Goal: Information Seeking & Learning: Learn about a topic

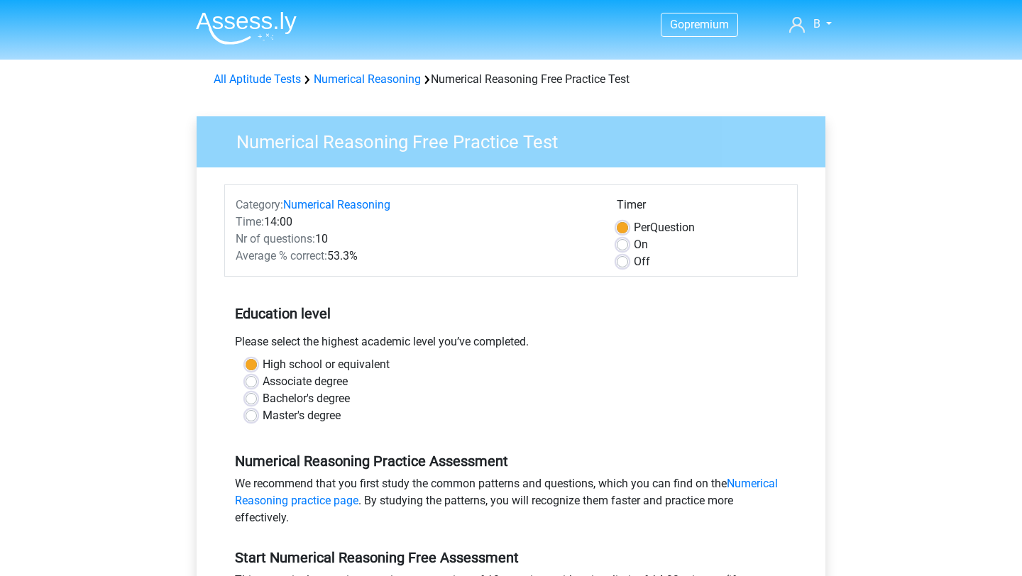
scroll to position [242, 0]
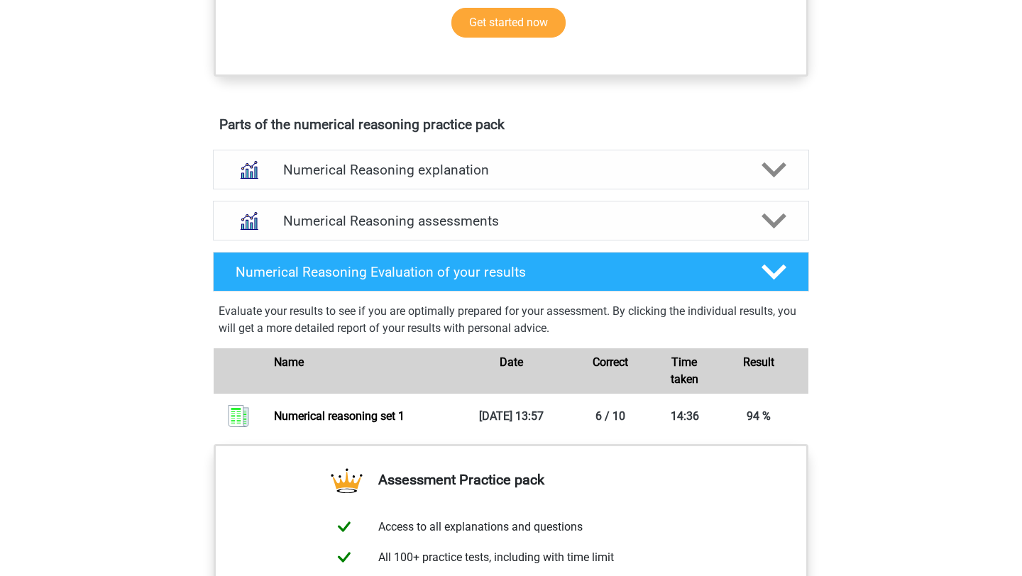
scroll to position [701, 0]
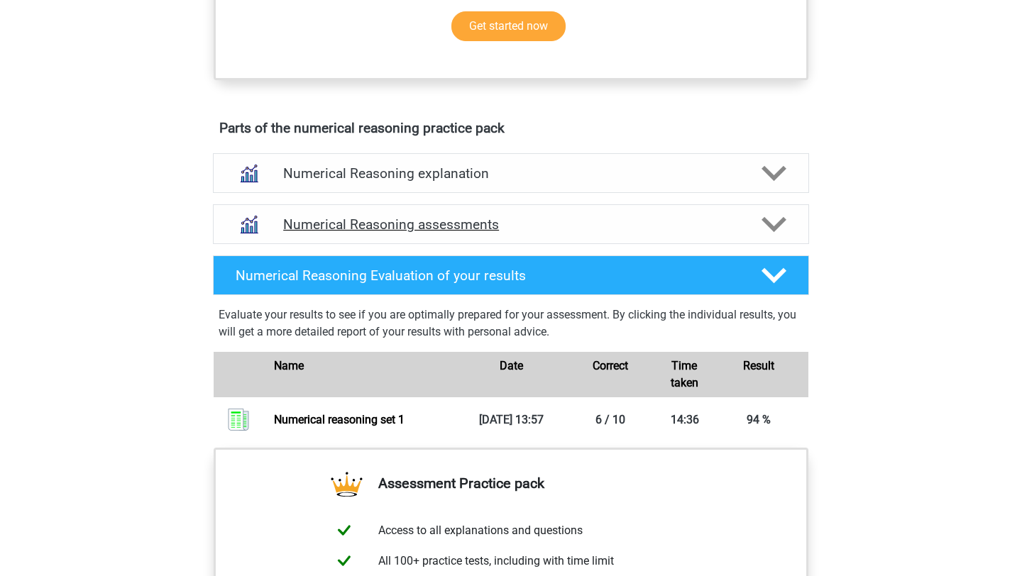
click at [770, 233] on polygon at bounding box center [774, 225] width 25 height 16
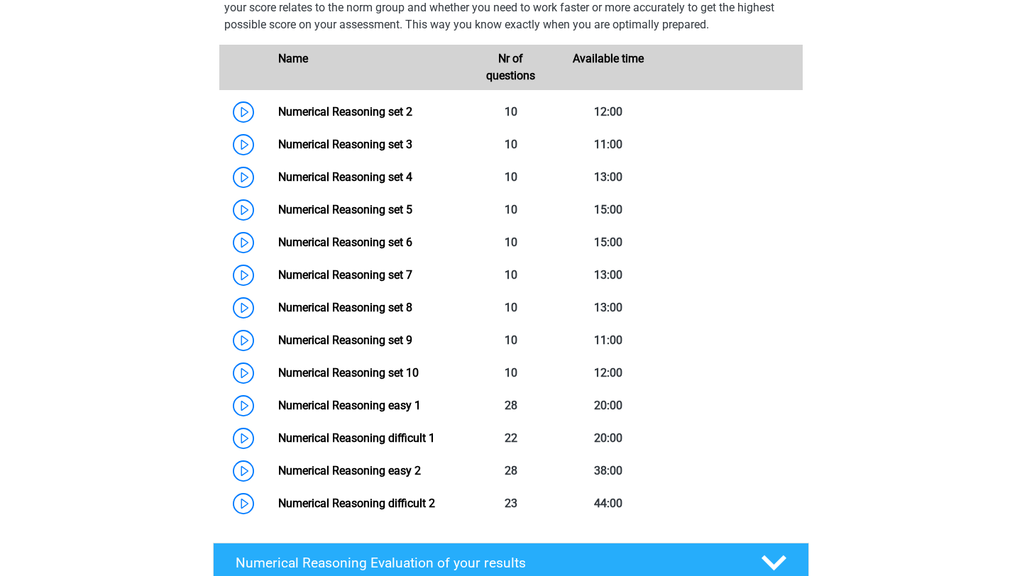
scroll to position [972, 0]
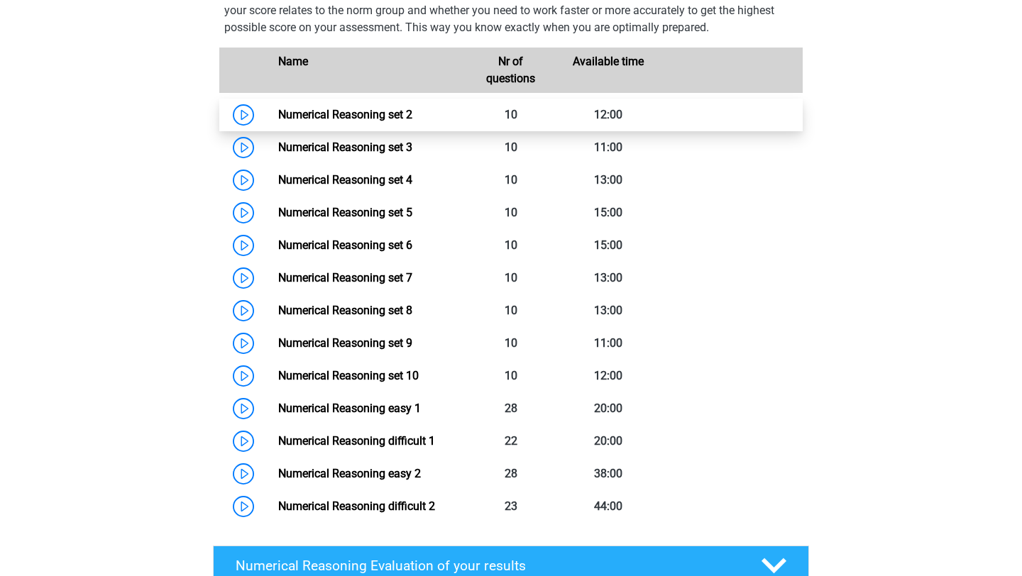
click at [278, 121] on link "Numerical Reasoning set 2" at bounding box center [345, 114] width 134 height 13
click at [341, 121] on link "Numerical Reasoning set 2" at bounding box center [345, 114] width 134 height 13
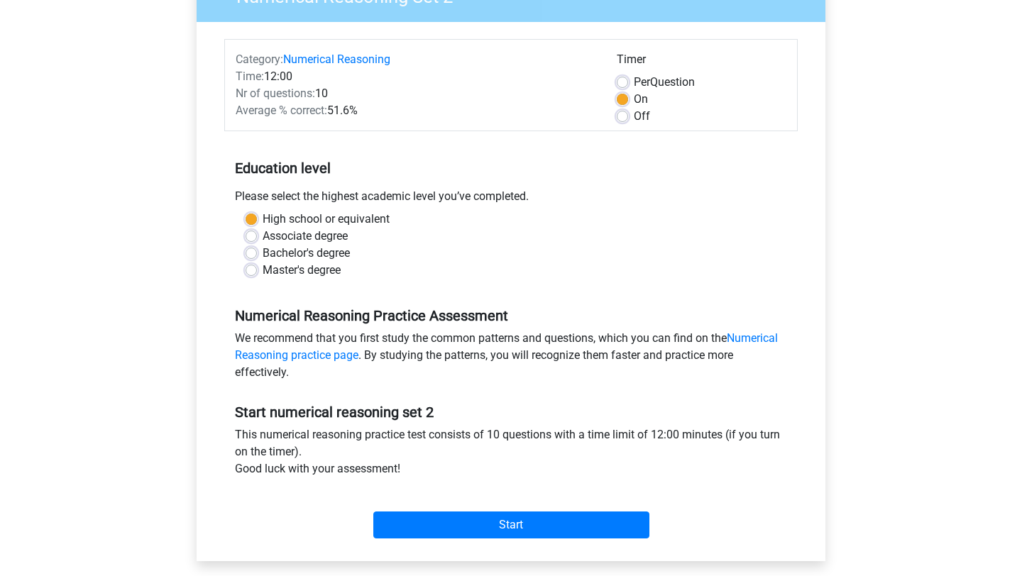
scroll to position [147, 0]
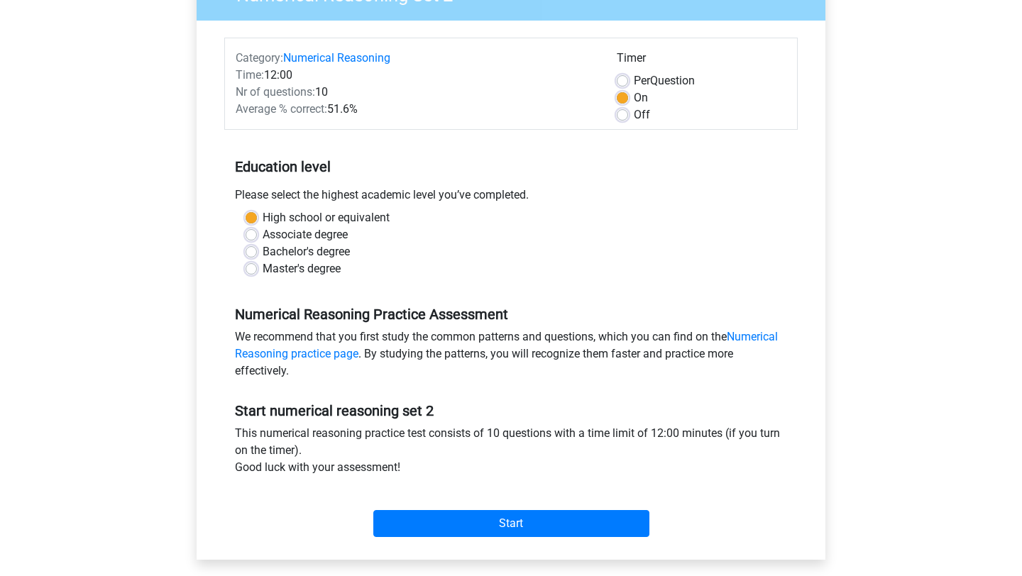
click at [634, 116] on label "Off" at bounding box center [642, 114] width 16 height 17
click at [620, 116] on input "Off" at bounding box center [622, 113] width 11 height 14
radio input "true"
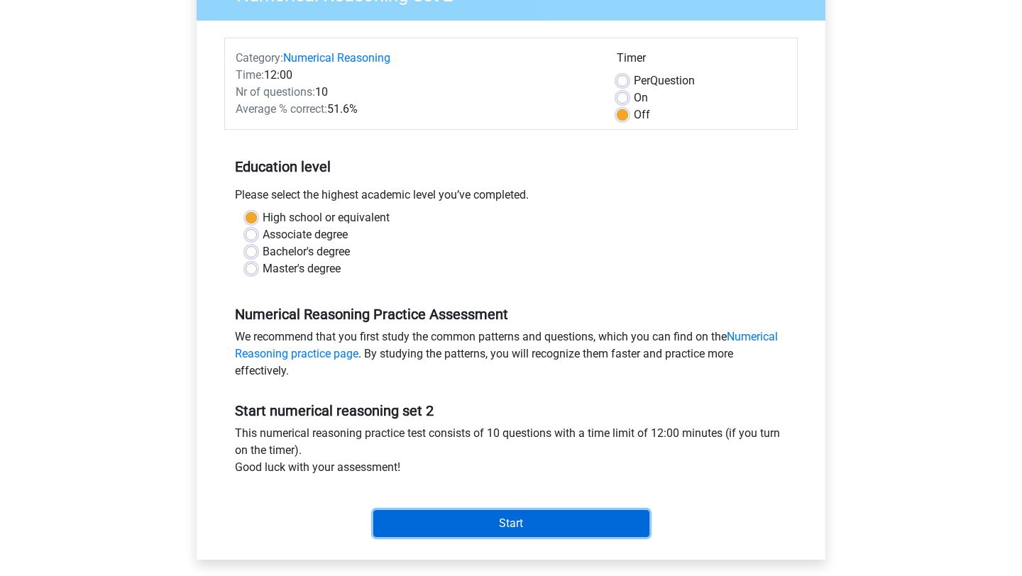
click at [616, 523] on input "Start" at bounding box center [511, 523] width 276 height 27
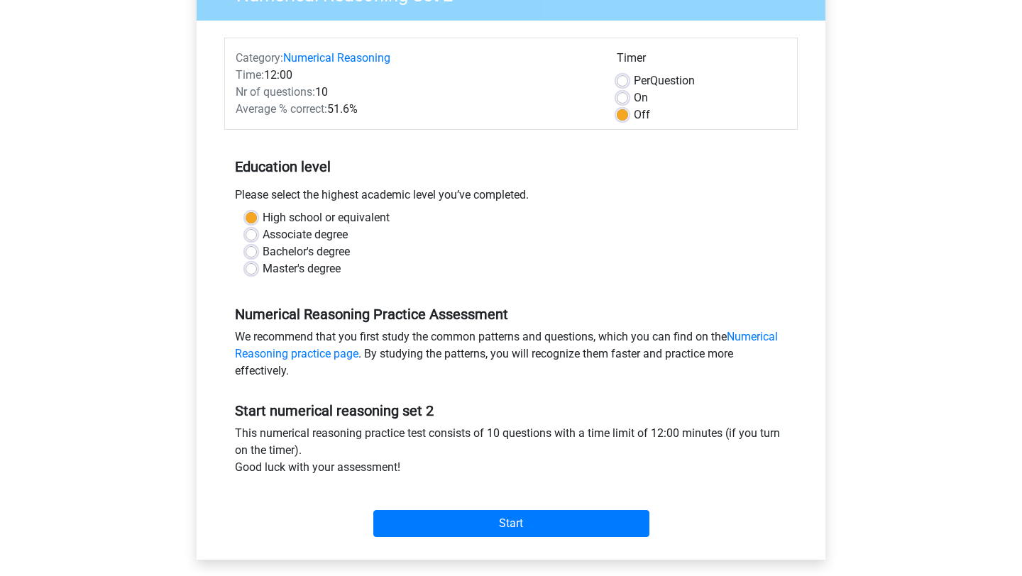
click at [634, 77] on label "Per Question" at bounding box center [664, 80] width 61 height 17
click at [623, 77] on input "Per Question" at bounding box center [622, 79] width 11 height 14
radio input "true"
click at [620, 104] on div "On" at bounding box center [702, 97] width 170 height 17
click at [634, 99] on label "On" at bounding box center [641, 97] width 14 height 17
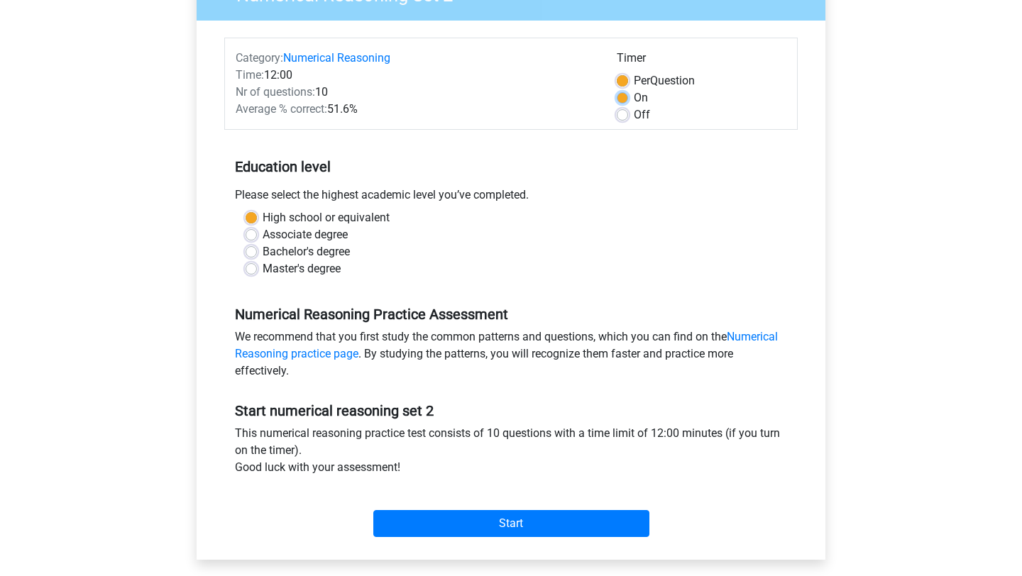
click at [620, 99] on input "On" at bounding box center [622, 96] width 11 height 14
radio input "true"
click at [634, 118] on label "Off" at bounding box center [642, 114] width 16 height 17
click at [617, 118] on input "Off" at bounding box center [622, 113] width 11 height 14
radio input "true"
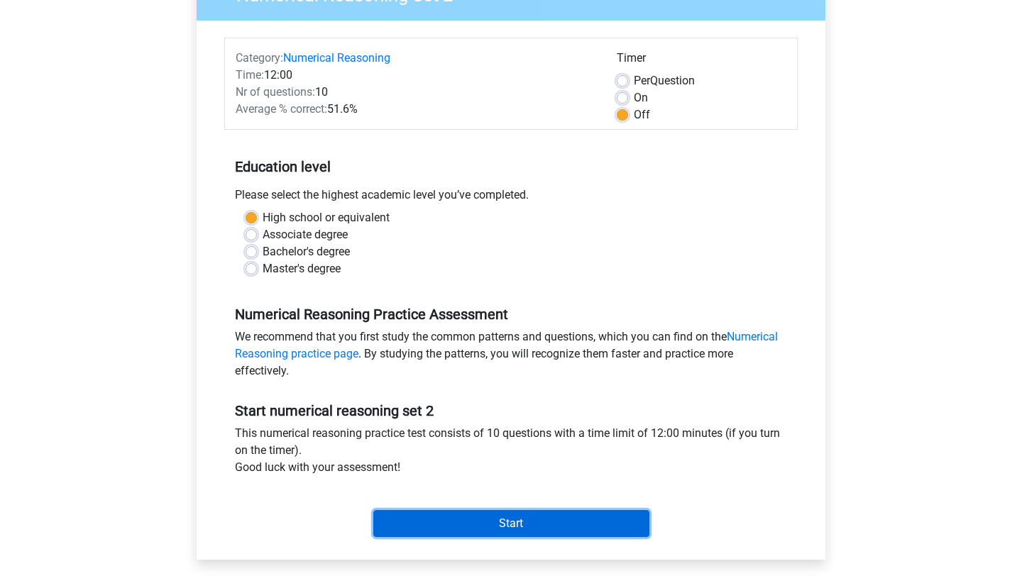
click at [525, 530] on input "Start" at bounding box center [511, 523] width 276 height 27
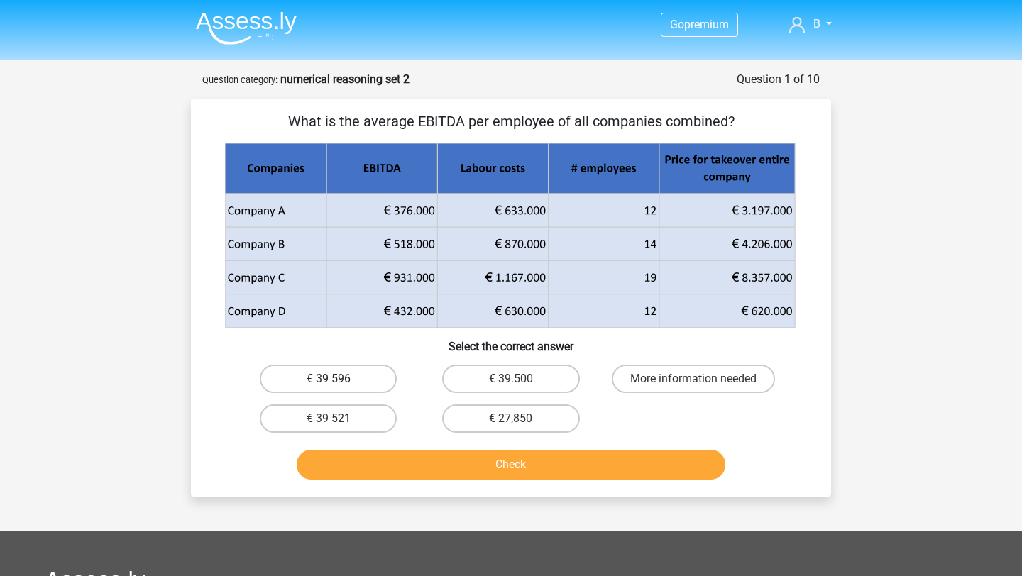
click at [342, 376] on label "€ 39 596" at bounding box center [328, 379] width 137 height 28
click at [338, 379] on input "€ 39 596" at bounding box center [333, 383] width 9 height 9
radio input "true"
click at [444, 465] on button "Check" at bounding box center [512, 465] width 430 height 30
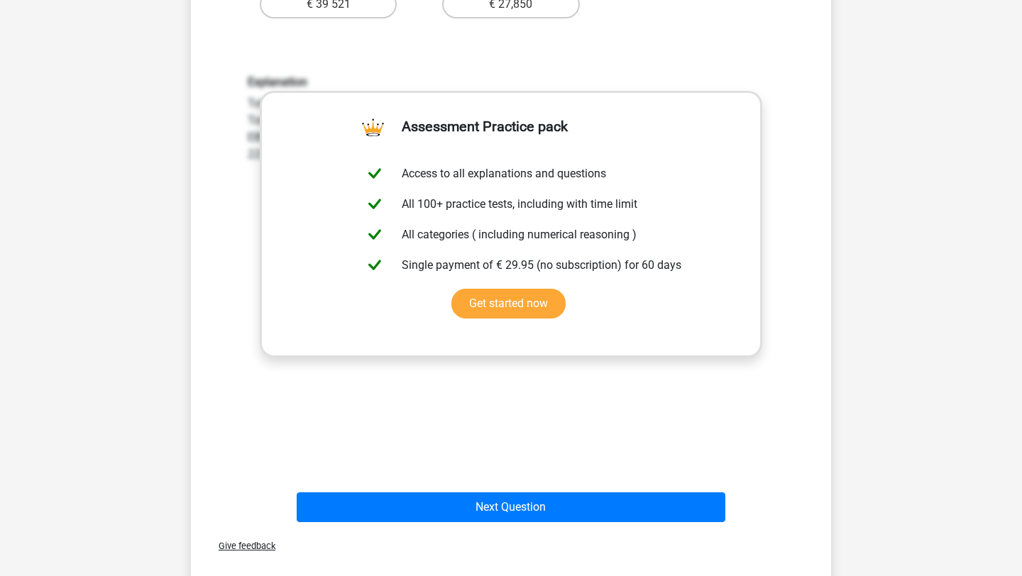
scroll to position [427, 0]
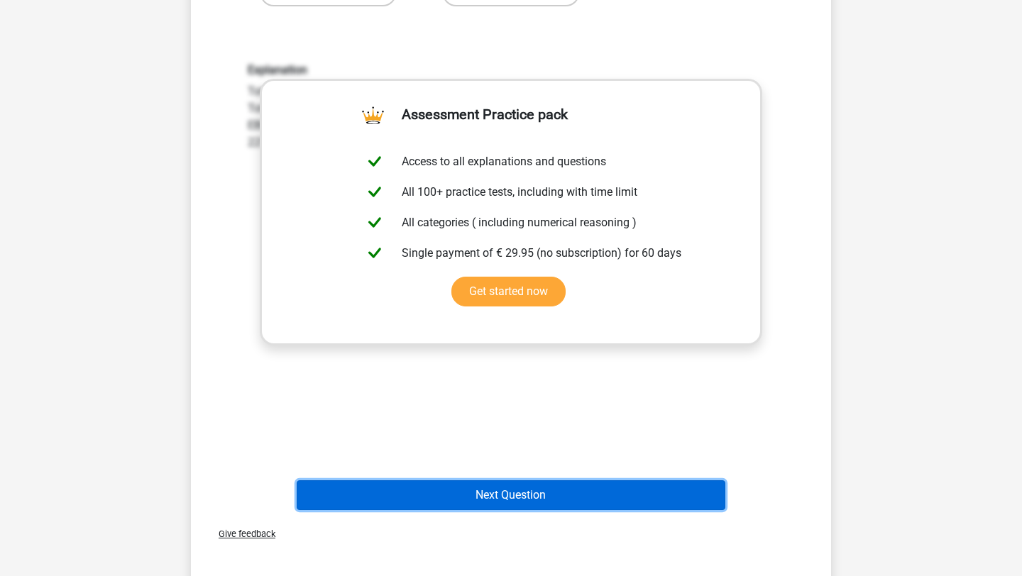
click at [660, 495] on button "Next Question" at bounding box center [512, 496] width 430 height 30
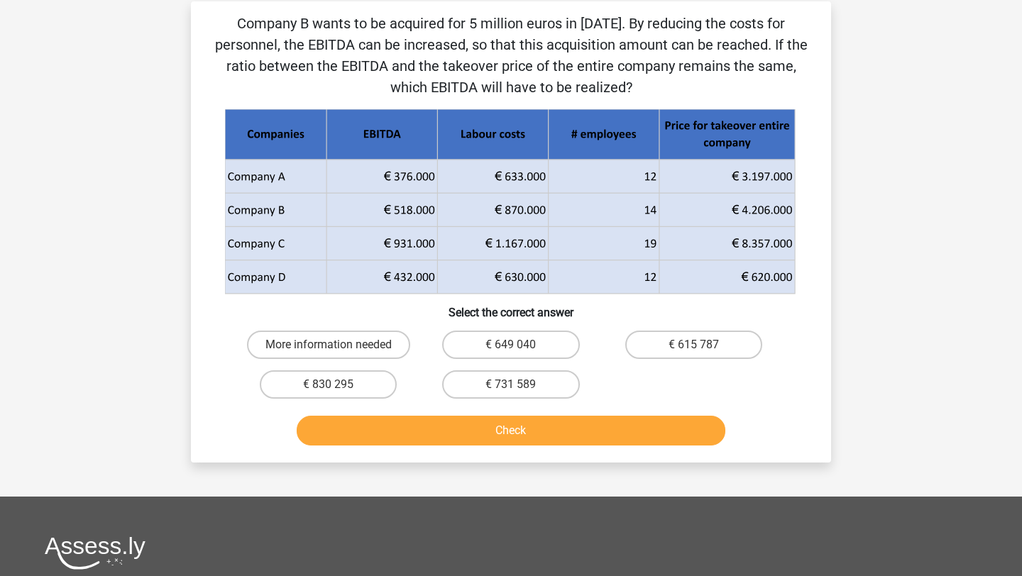
scroll to position [71, 0]
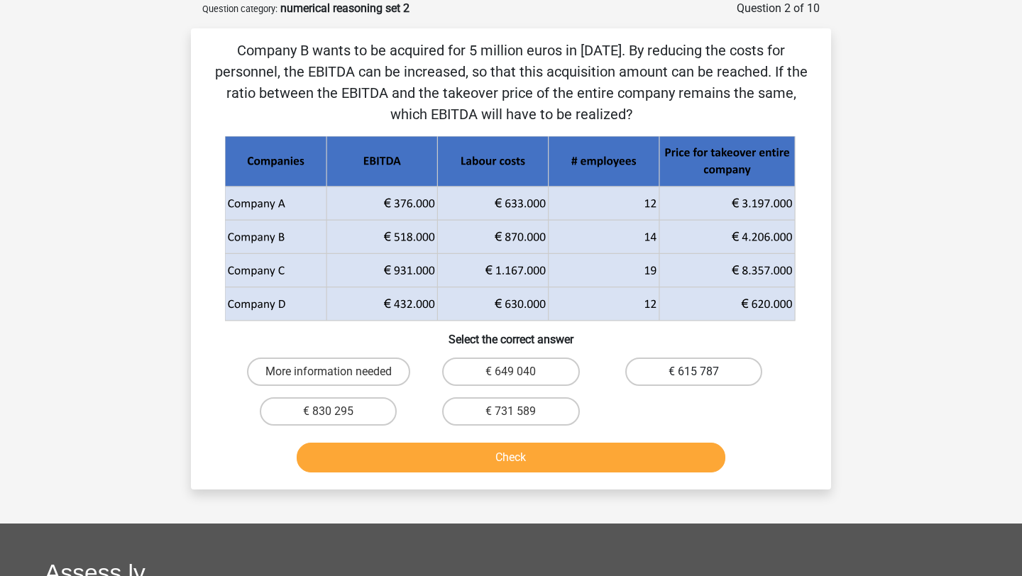
click at [745, 366] on label "€ 615 787" at bounding box center [693, 372] width 137 height 28
click at [703, 372] on input "€ 615 787" at bounding box center [698, 376] width 9 height 9
radio input "true"
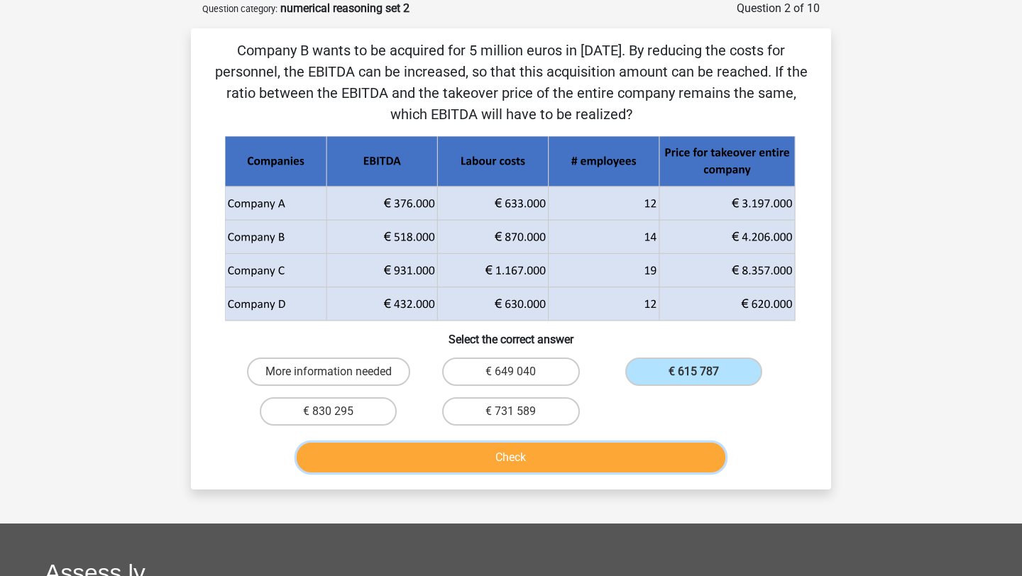
click at [667, 456] on button "Check" at bounding box center [512, 458] width 430 height 30
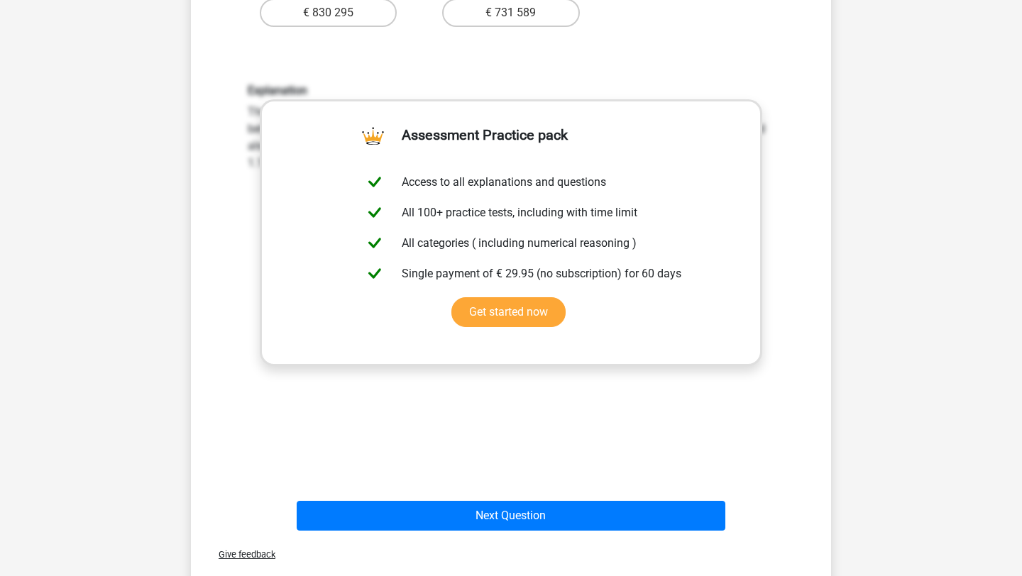
scroll to position [714, 0]
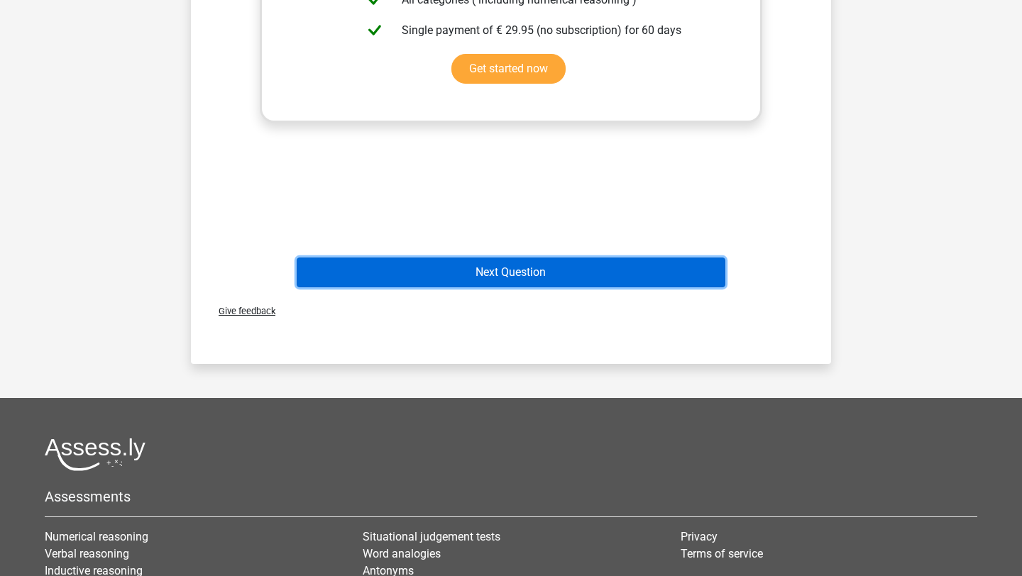
click at [654, 282] on button "Next Question" at bounding box center [512, 273] width 430 height 30
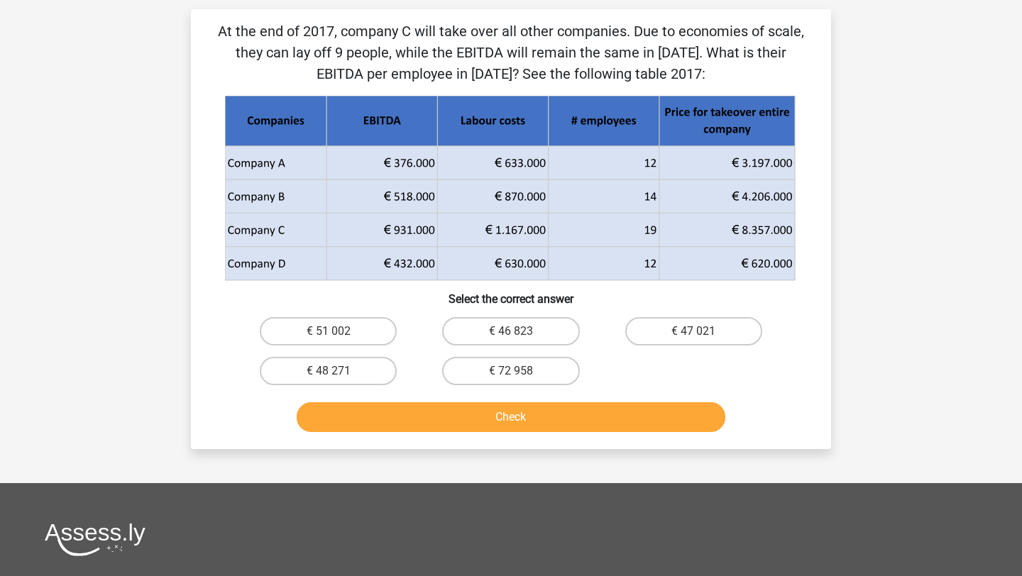
scroll to position [71, 0]
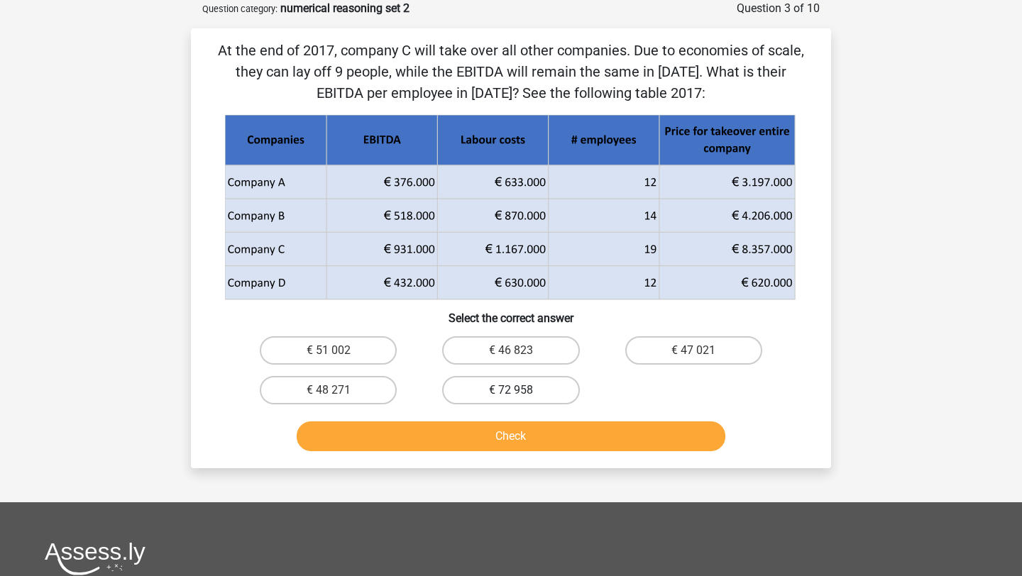
click at [562, 390] on label "€ 72 958" at bounding box center [510, 390] width 137 height 28
click at [520, 390] on input "€ 72 958" at bounding box center [515, 394] width 9 height 9
radio input "true"
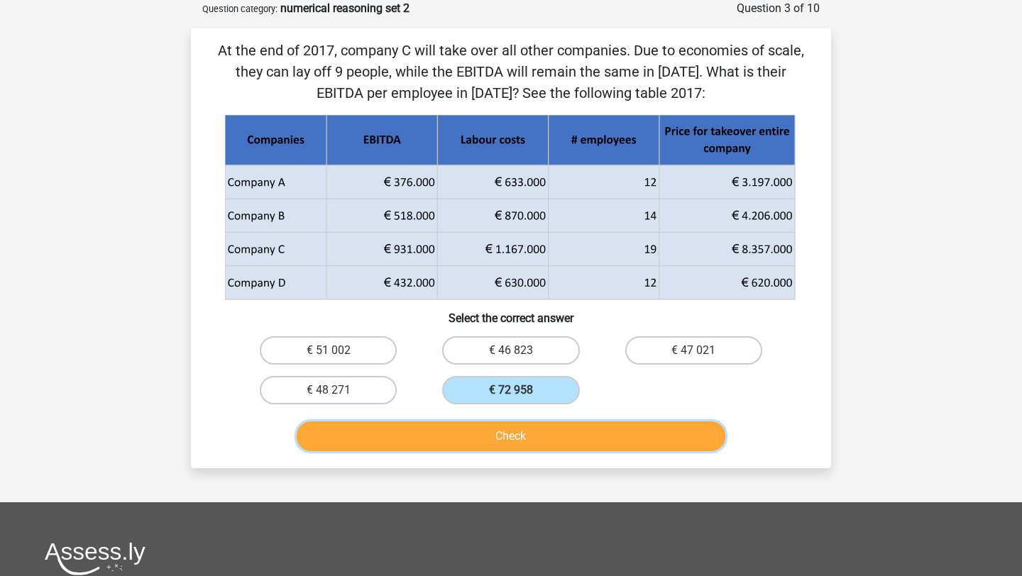
click at [565, 435] on button "Check" at bounding box center [512, 437] width 430 height 30
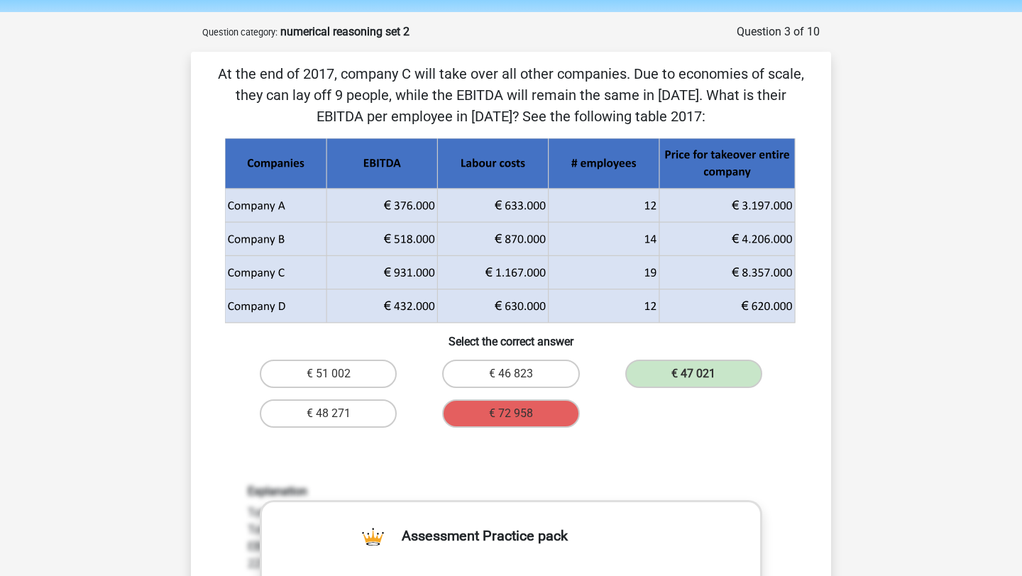
scroll to position [0, 0]
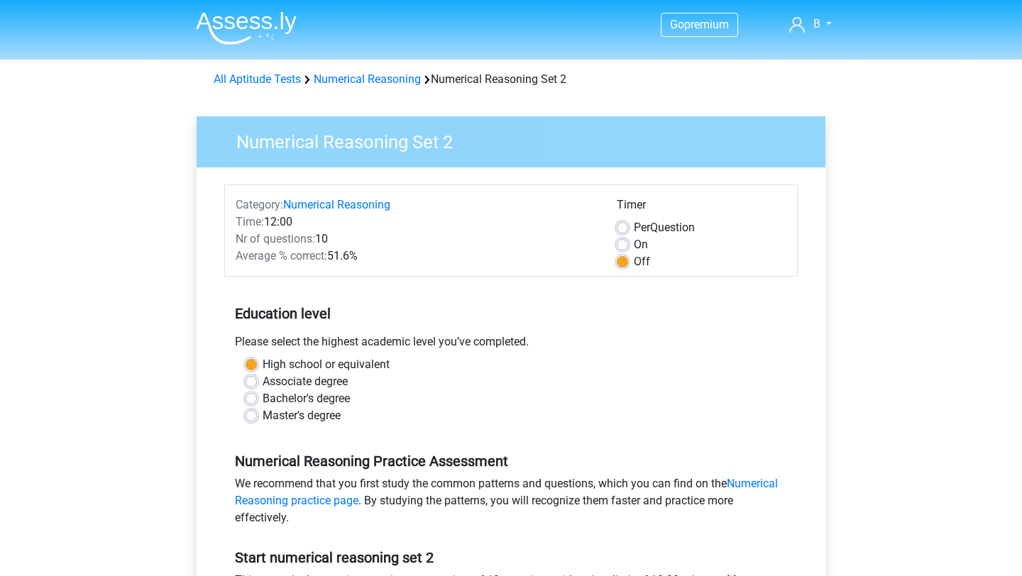
click at [621, 239] on div "On" at bounding box center [702, 244] width 170 height 17
click at [634, 229] on label "Per Question" at bounding box center [664, 227] width 61 height 17
click at [621, 229] on input "Per Question" at bounding box center [622, 226] width 11 height 14
radio input "true"
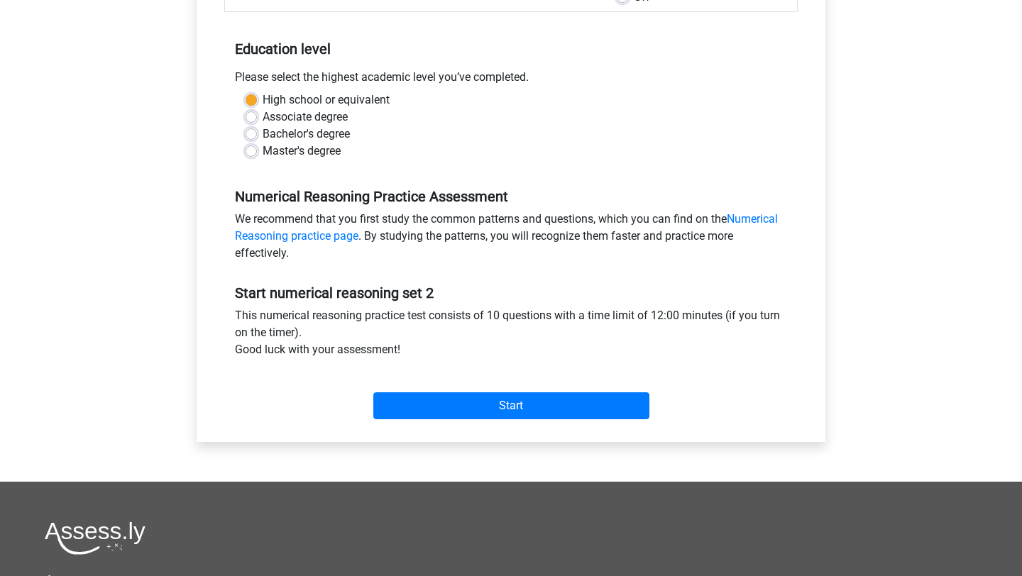
scroll to position [274, 0]
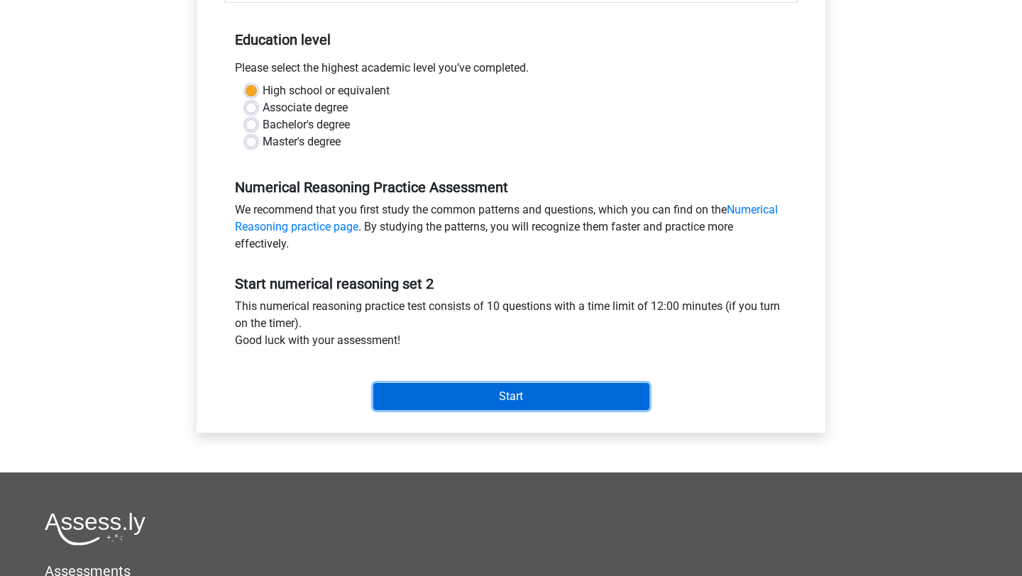
click at [530, 403] on input "Start" at bounding box center [511, 396] width 276 height 27
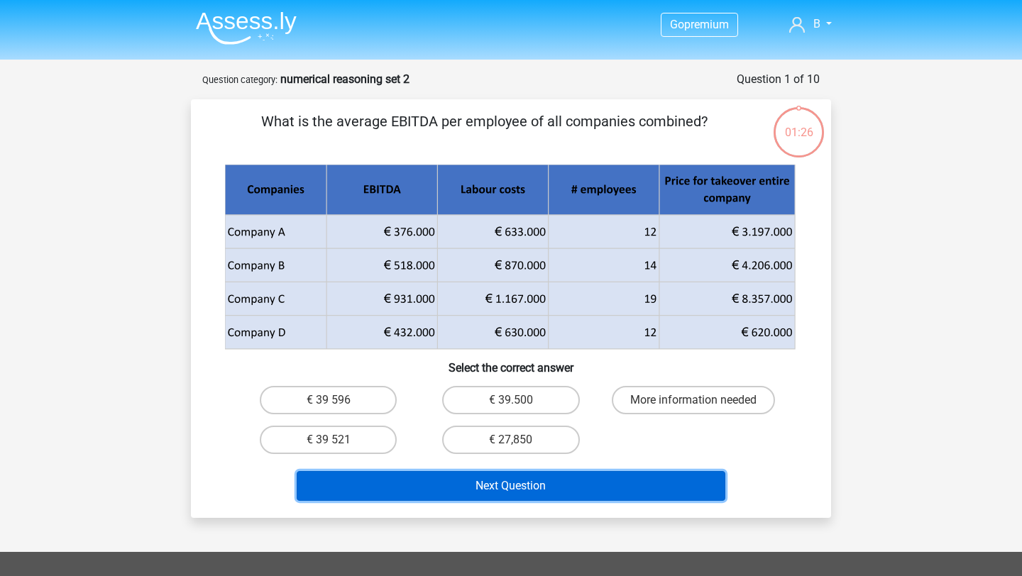
click at [589, 481] on button "Next Question" at bounding box center [512, 486] width 430 height 30
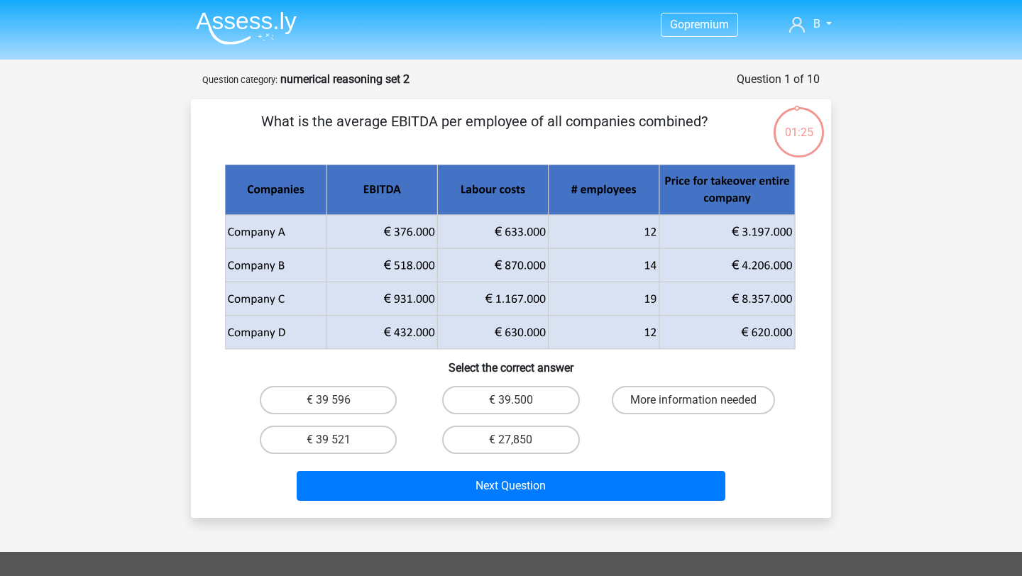
click at [514, 408] on input "€ 39.500" at bounding box center [515, 404] width 9 height 9
radio input "true"
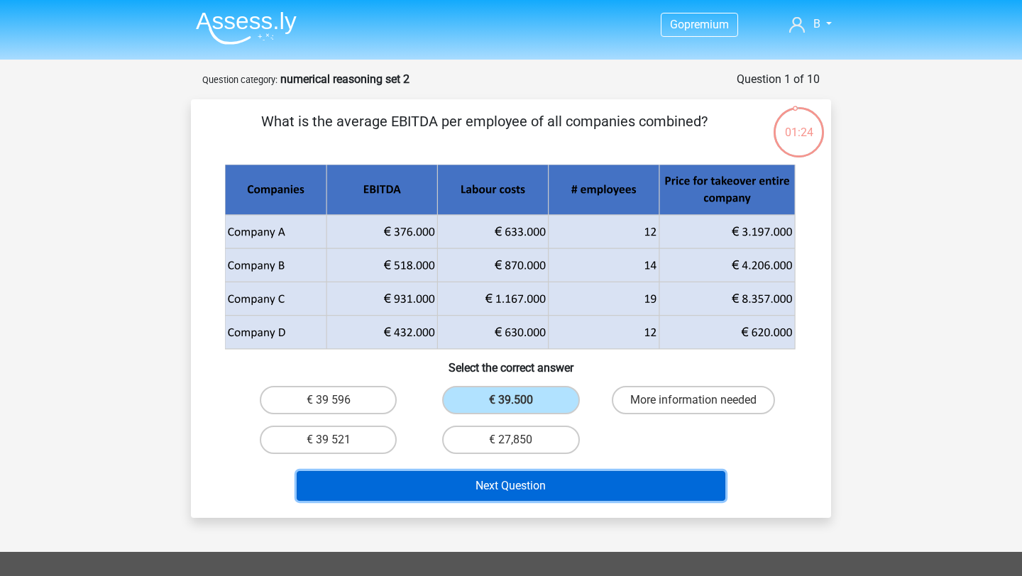
click at [528, 483] on button "Next Question" at bounding box center [512, 486] width 430 height 30
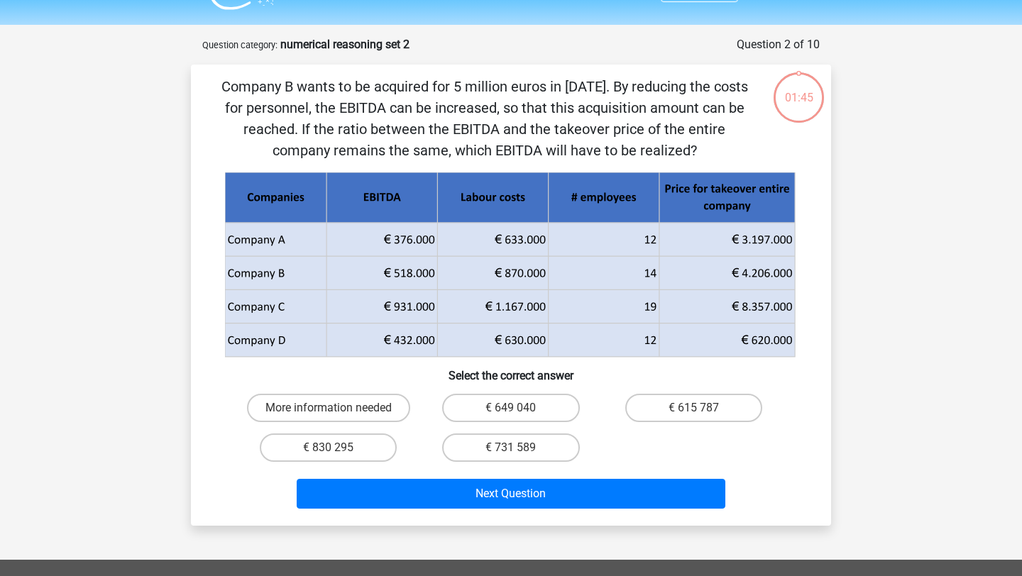
scroll to position [71, 0]
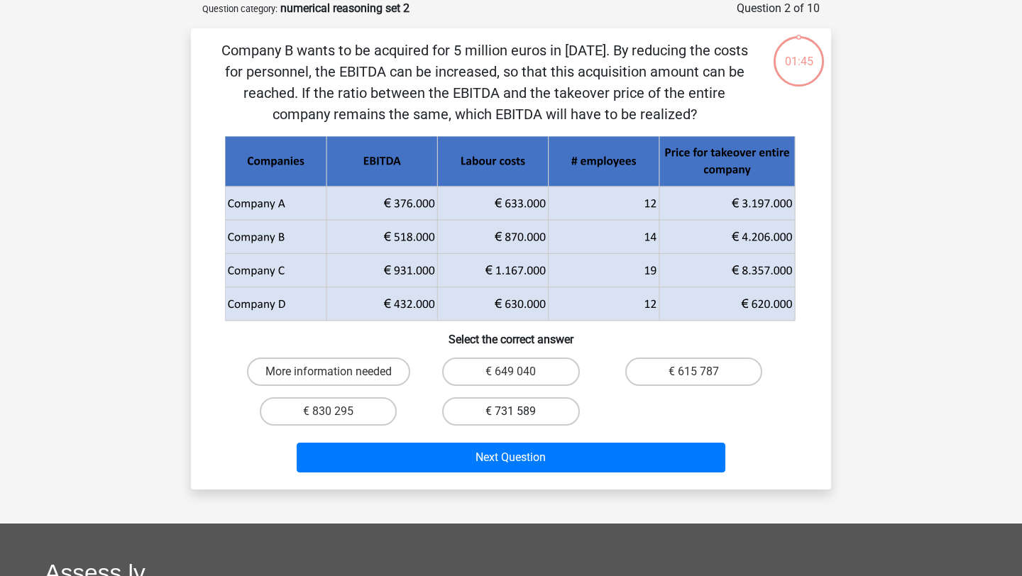
click at [528, 412] on label "€ 731 589" at bounding box center [510, 412] width 137 height 28
click at [520, 412] on input "€ 731 589" at bounding box center [515, 416] width 9 height 9
radio input "true"
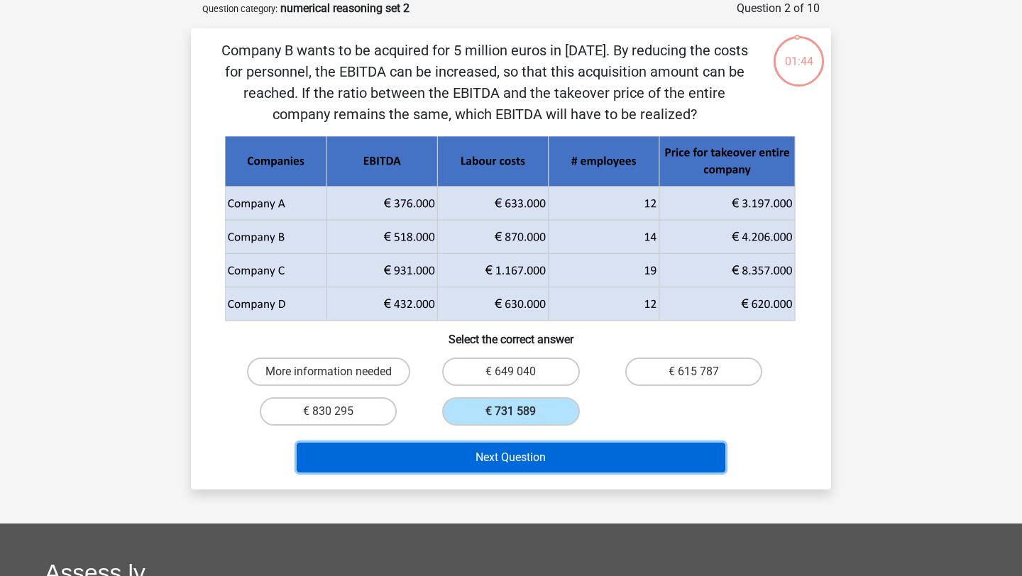
click at [527, 452] on button "Next Question" at bounding box center [512, 458] width 430 height 30
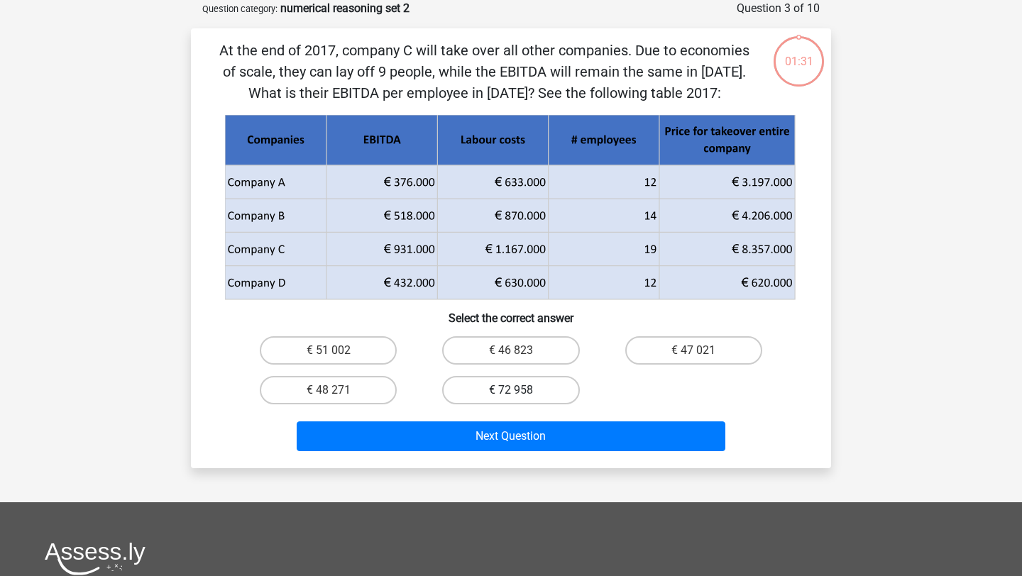
click at [539, 386] on label "€ 72 958" at bounding box center [510, 390] width 137 height 28
click at [520, 390] on input "€ 72 958" at bounding box center [515, 394] width 9 height 9
radio input "true"
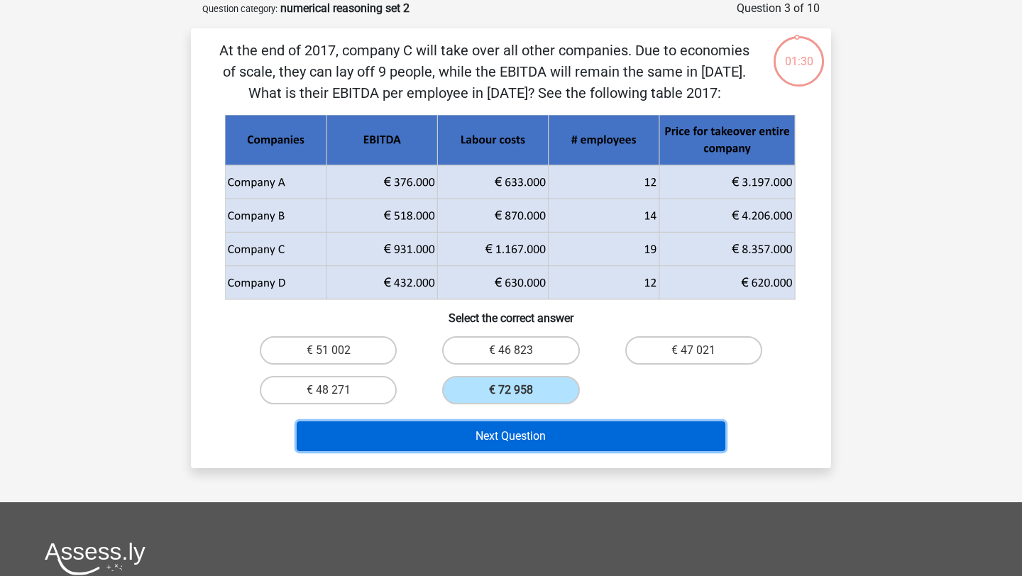
click at [538, 437] on button "Next Question" at bounding box center [512, 437] width 430 height 30
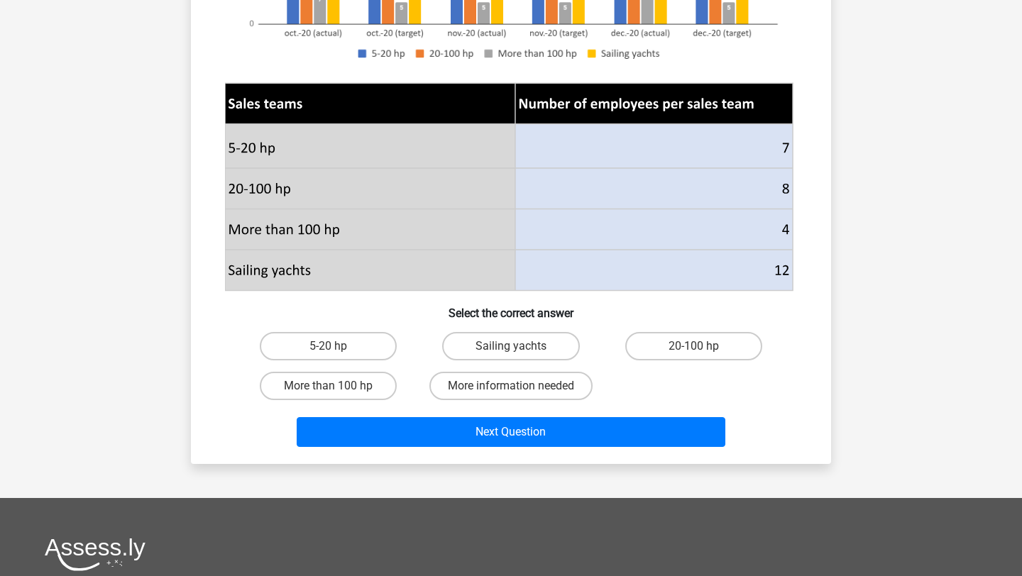
scroll to position [694, 0]
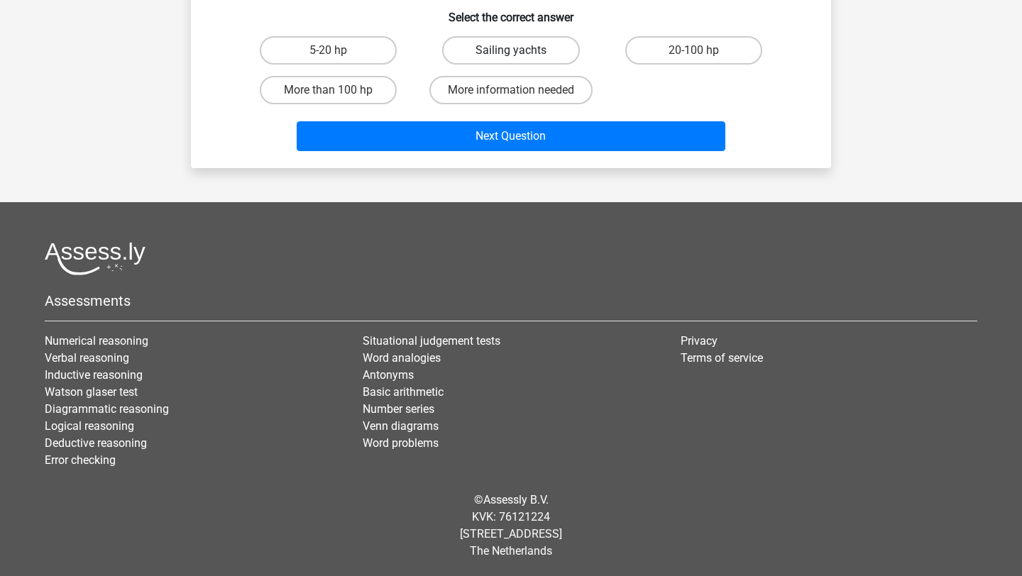
click at [567, 54] on label "Sailing yachts" at bounding box center [510, 50] width 137 height 28
click at [520, 54] on input "Sailing yachts" at bounding box center [515, 54] width 9 height 9
radio input "true"
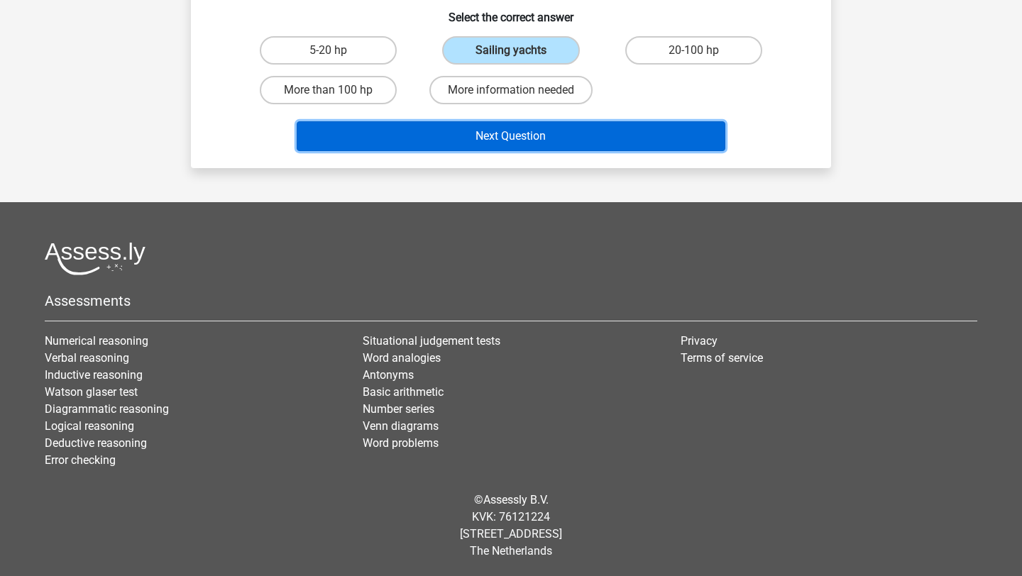
click at [541, 145] on button "Next Question" at bounding box center [512, 136] width 430 height 30
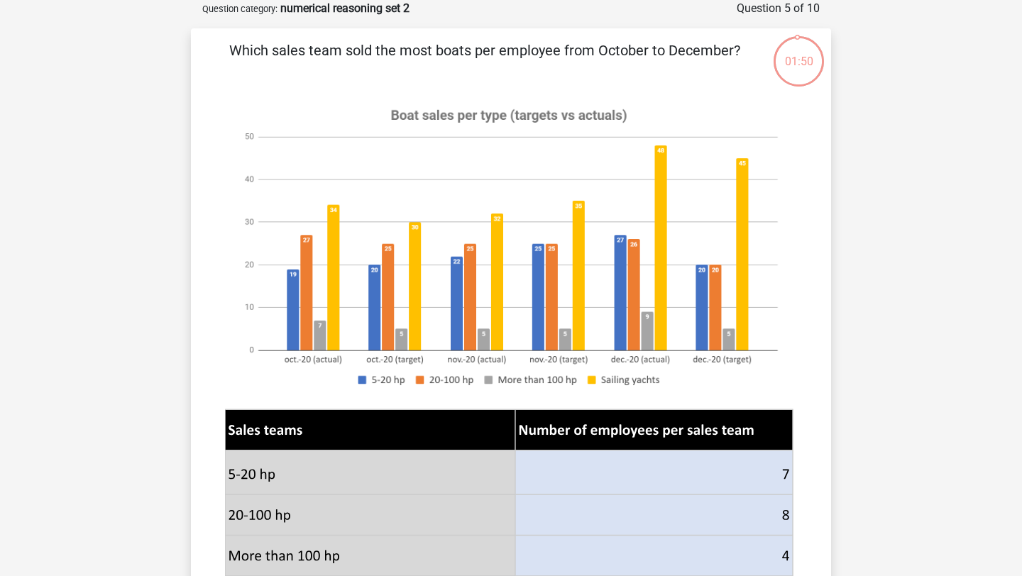
scroll to position [325, 0]
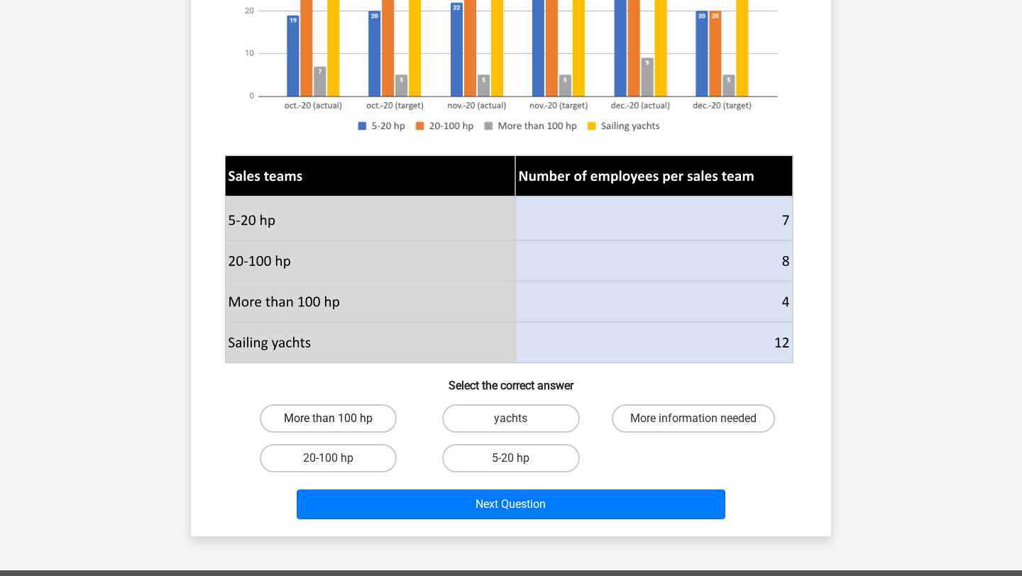
click at [324, 415] on label "More than 100 hp" at bounding box center [328, 419] width 137 height 28
click at [329, 419] on input "More than 100 hp" at bounding box center [333, 423] width 9 height 9
radio input "true"
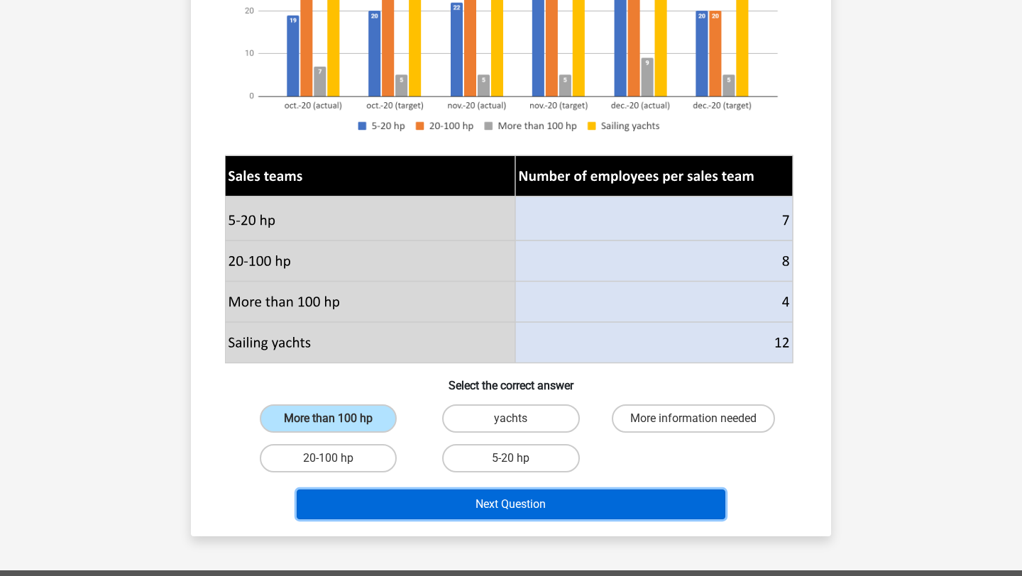
click at [386, 502] on button "Next Question" at bounding box center [512, 505] width 430 height 30
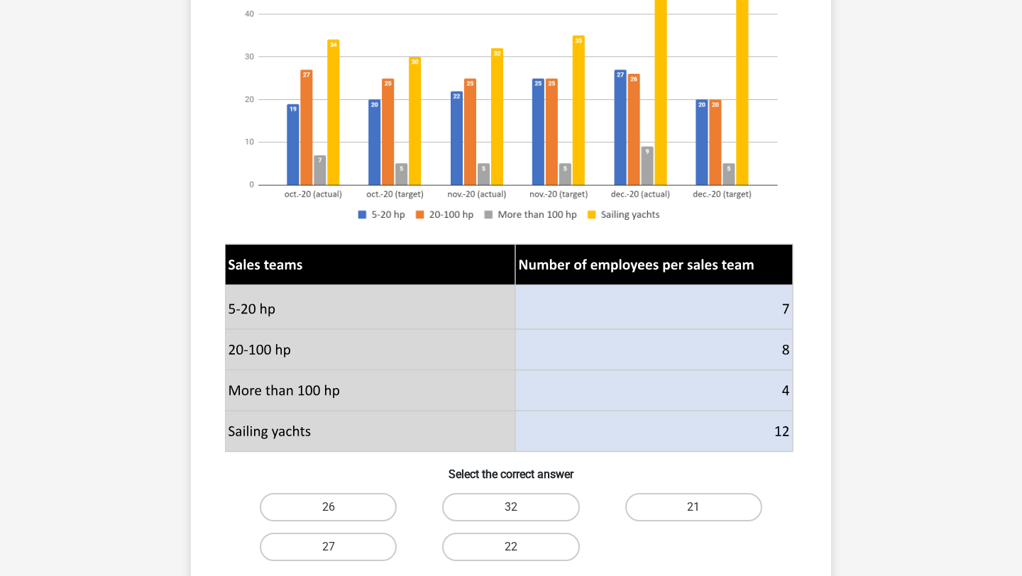
click at [386, 502] on label "26" at bounding box center [328, 507] width 137 height 28
click at [338, 508] on input "26" at bounding box center [333, 512] width 9 height 9
radio input "true"
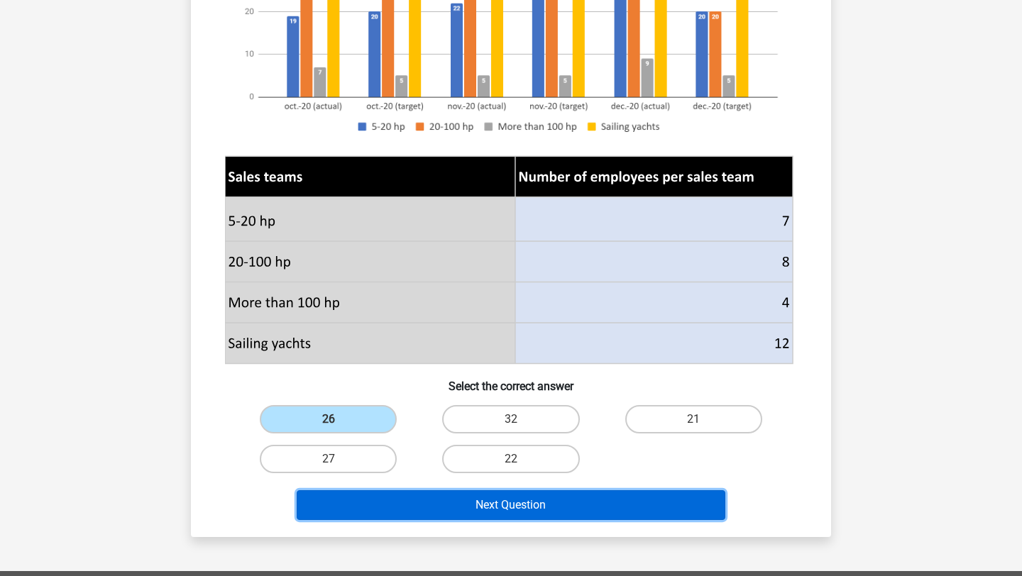
click at [386, 502] on button "Next Question" at bounding box center [512, 506] width 430 height 30
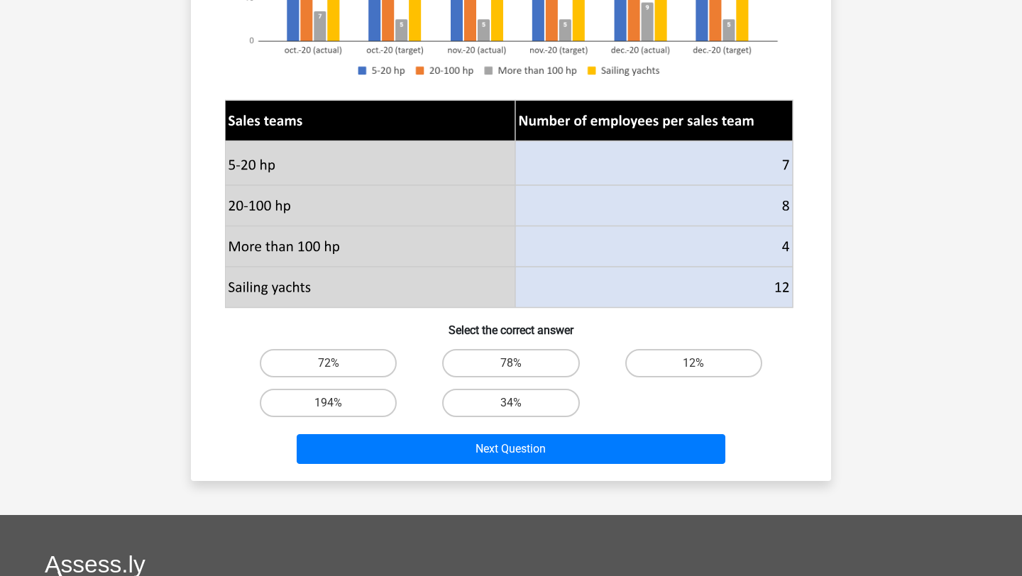
scroll to position [429, 0]
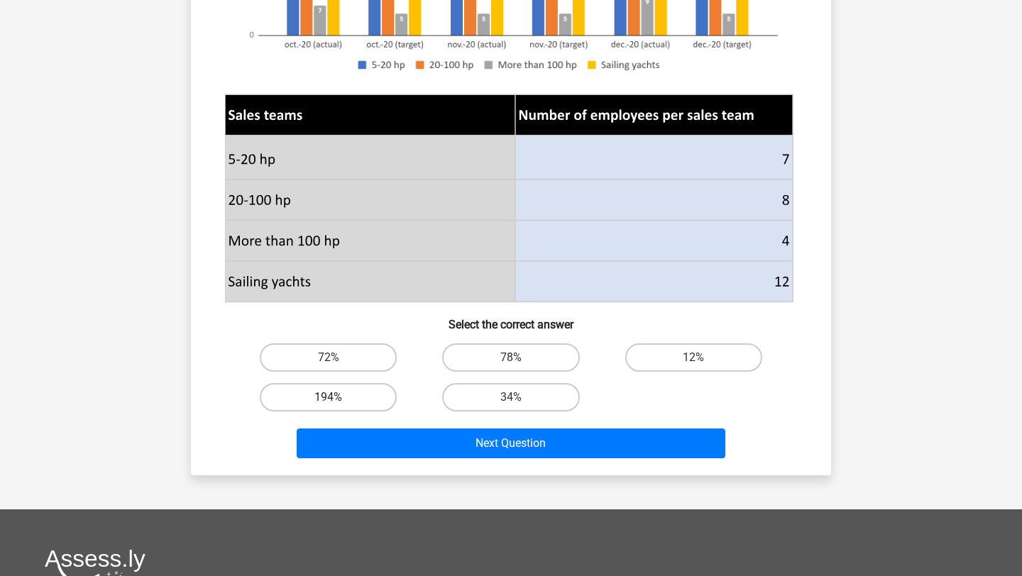
click at [366, 391] on label "194%" at bounding box center [328, 397] width 137 height 28
click at [338, 398] on input "194%" at bounding box center [333, 402] width 9 height 9
radio input "true"
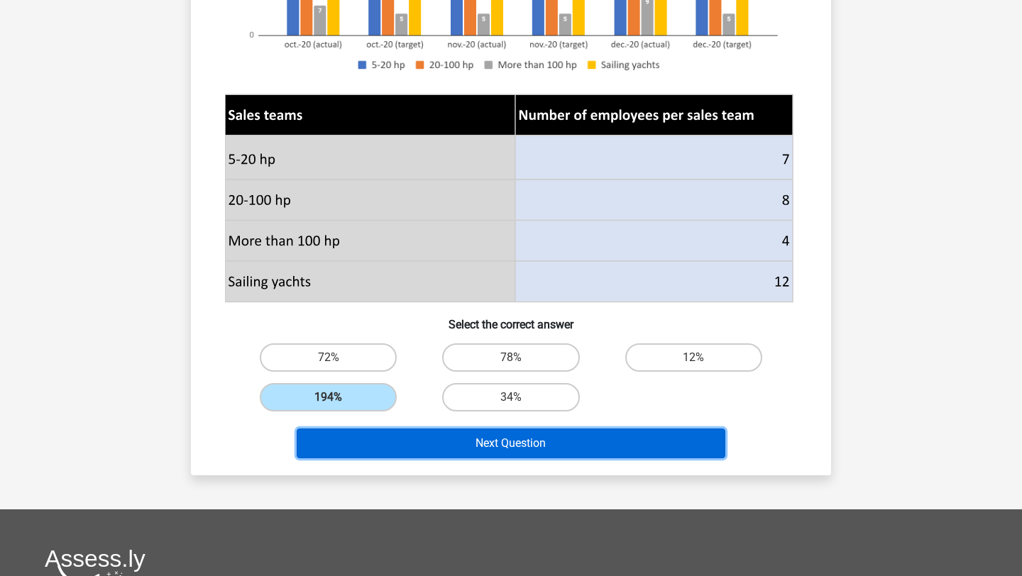
click at [366, 450] on button "Next Question" at bounding box center [512, 444] width 430 height 30
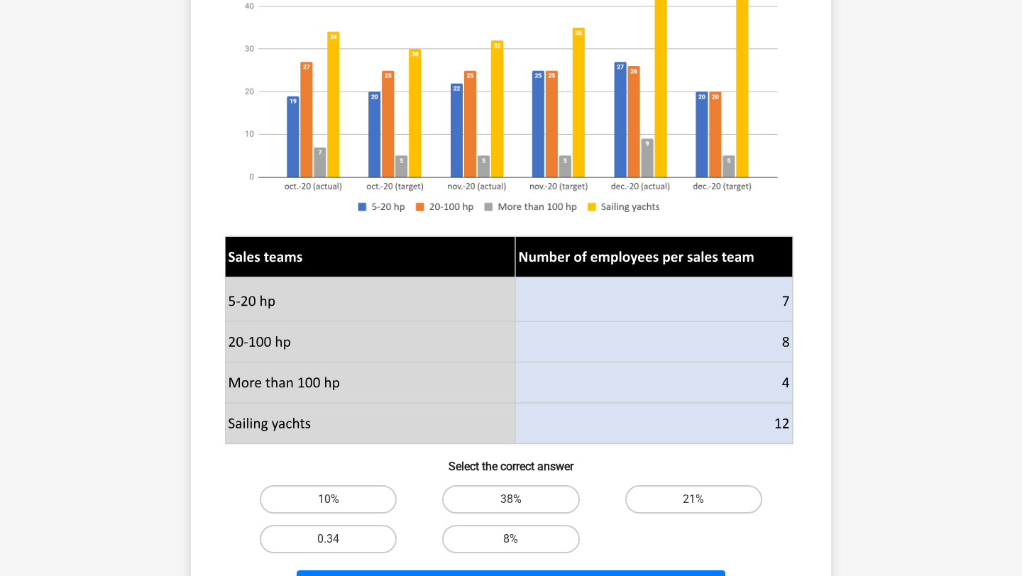
scroll to position [317, 0]
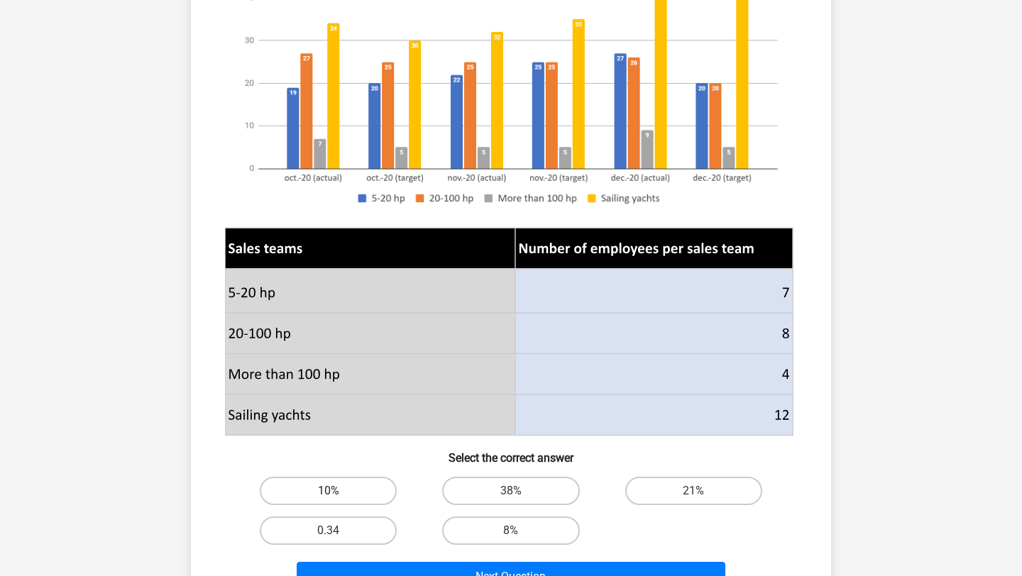
click at [361, 493] on label "10%" at bounding box center [328, 491] width 137 height 28
click at [338, 493] on input "10%" at bounding box center [333, 495] width 9 height 9
radio input "true"
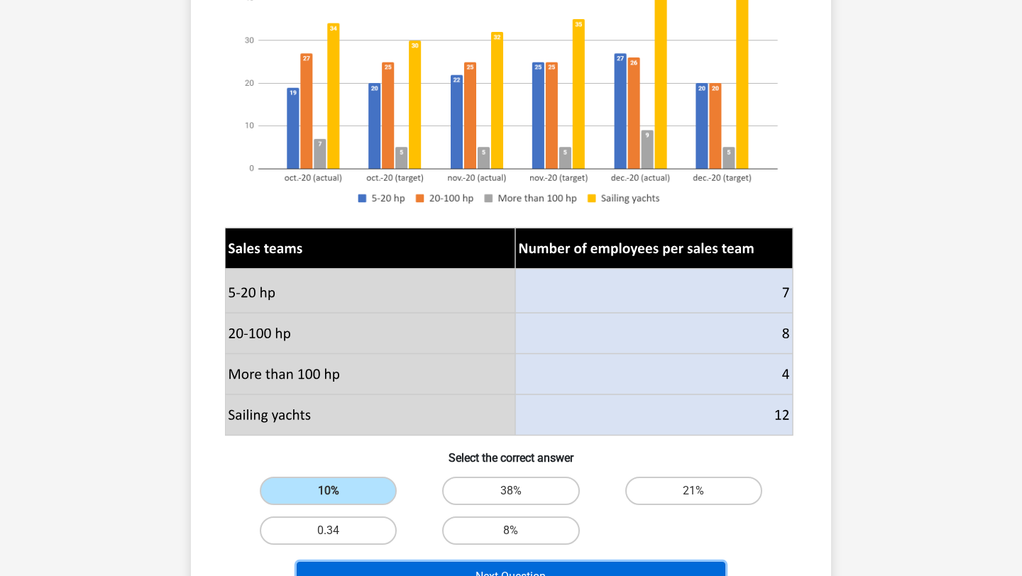
click at [367, 568] on button "Next Question" at bounding box center [512, 577] width 430 height 30
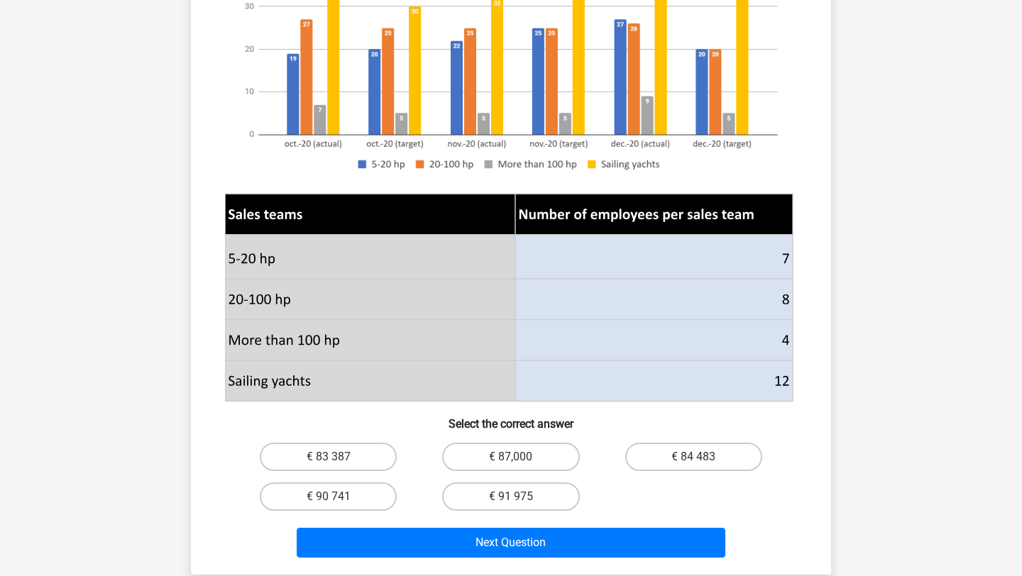
scroll to position [338, 0]
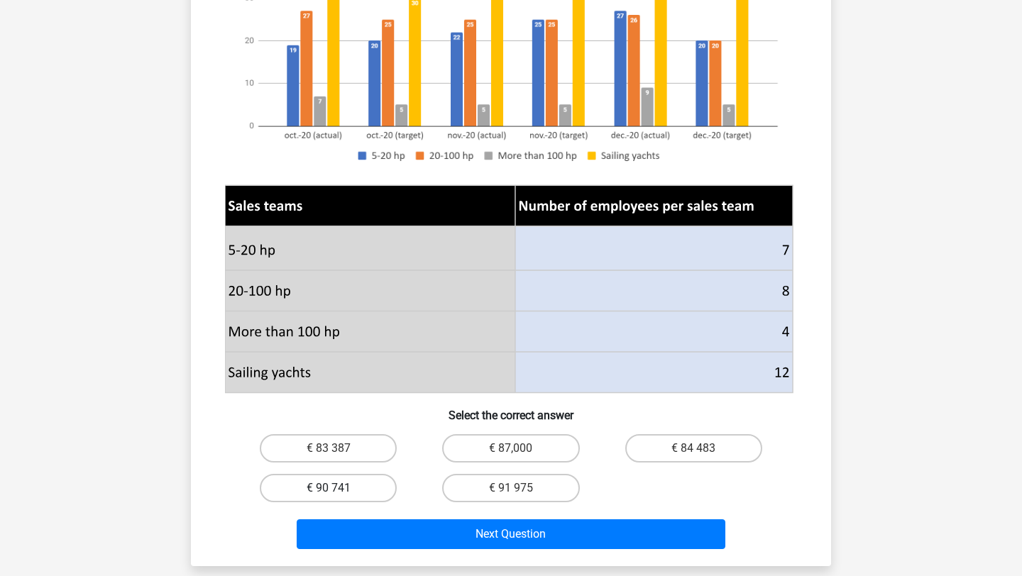
click at [355, 496] on label "€ 90 741" at bounding box center [328, 488] width 137 height 28
click at [338, 496] on input "€ 90 741" at bounding box center [333, 492] width 9 height 9
radio input "true"
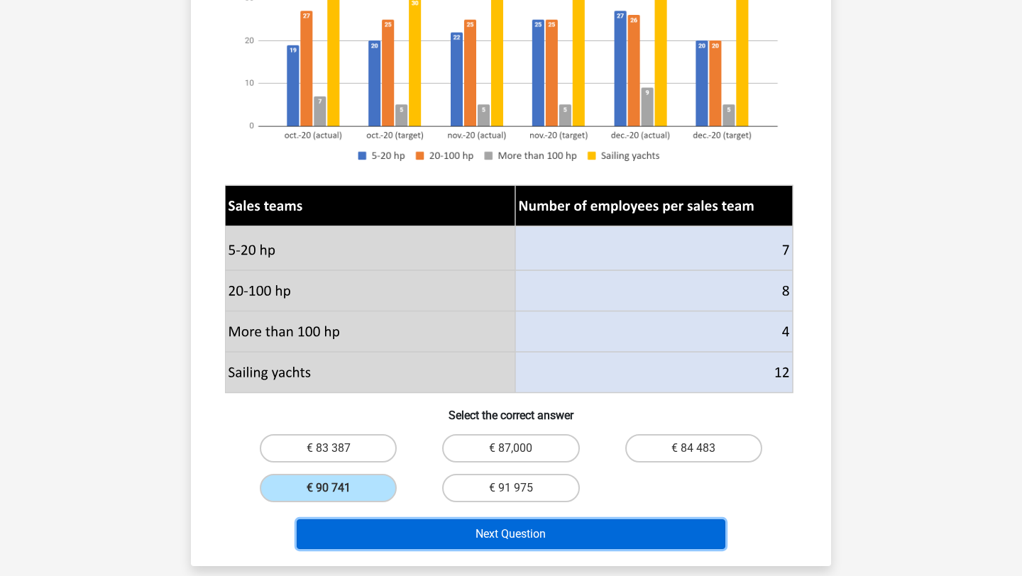
click at [362, 550] on button "Next Question" at bounding box center [512, 535] width 430 height 30
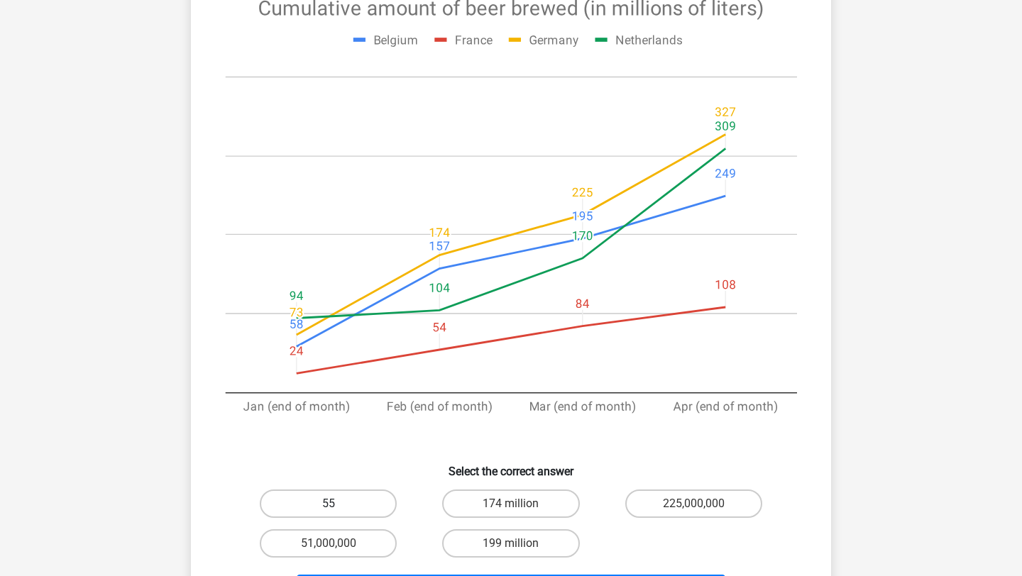
click at [354, 507] on label "55" at bounding box center [328, 504] width 137 height 28
click at [338, 507] on input "55" at bounding box center [333, 508] width 9 height 9
radio input "true"
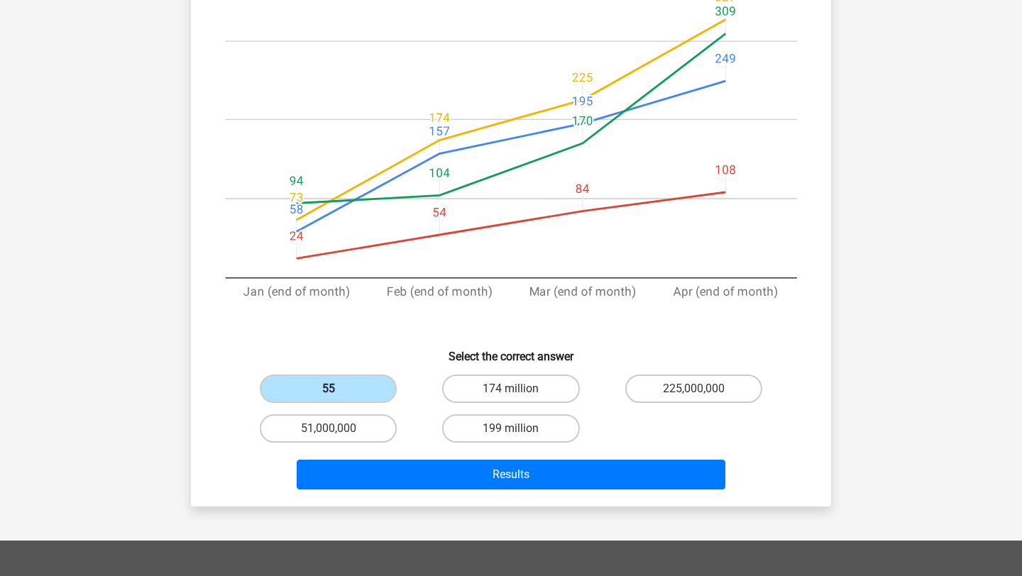
scroll to position [306, 0]
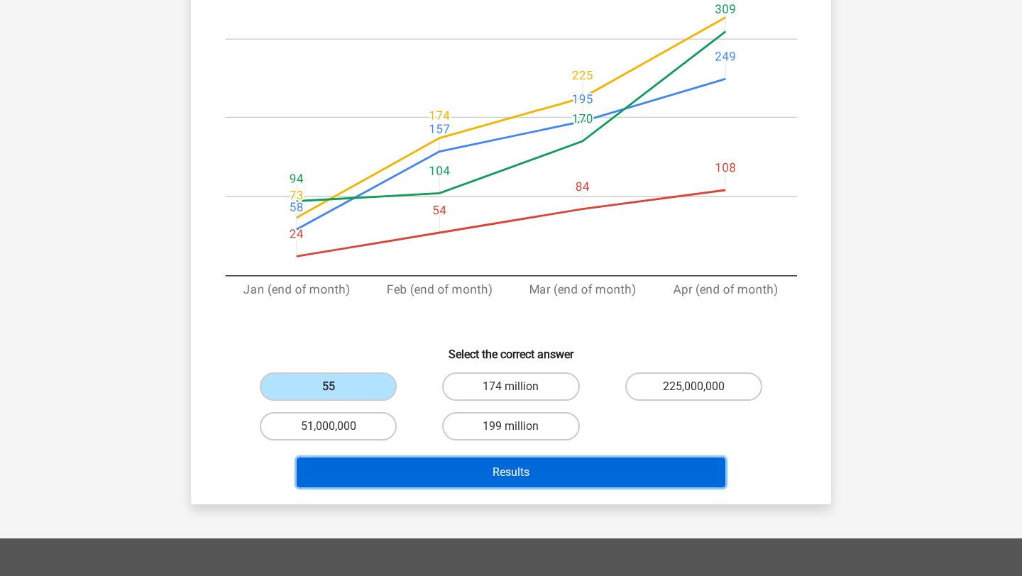
click at [359, 470] on button "Results" at bounding box center [512, 473] width 430 height 30
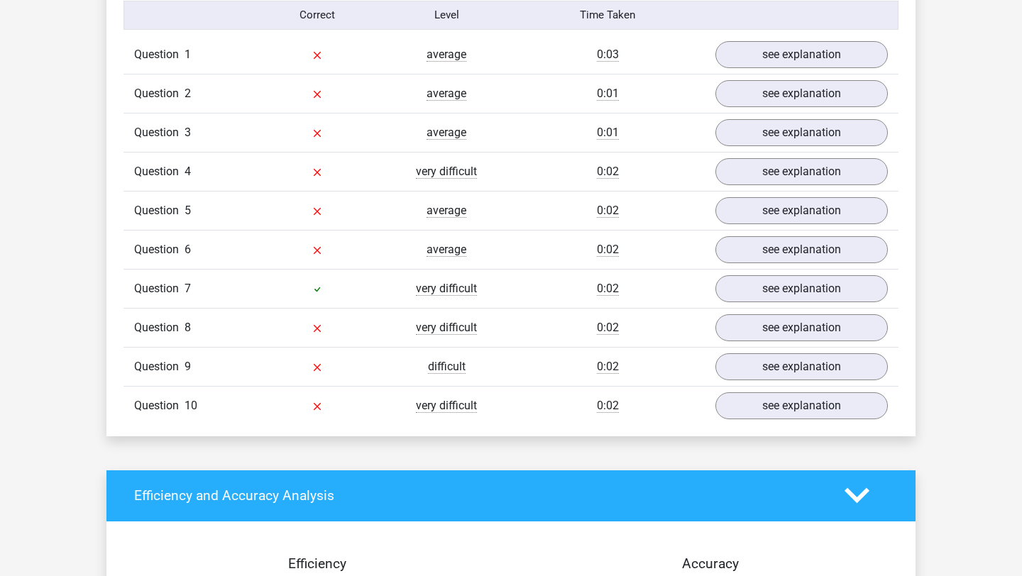
scroll to position [1061, 0]
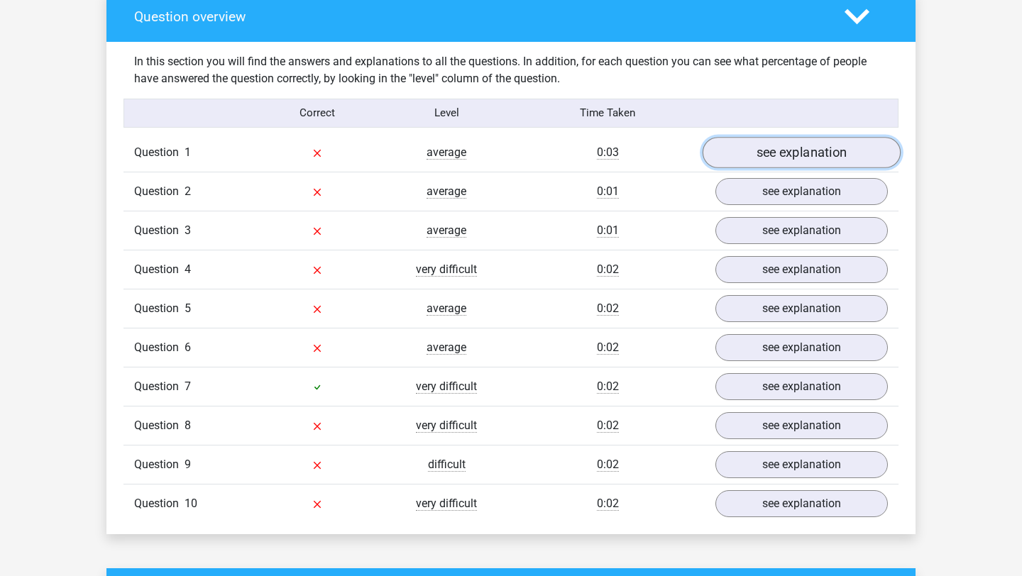
click at [739, 148] on link "see explanation" at bounding box center [802, 152] width 198 height 31
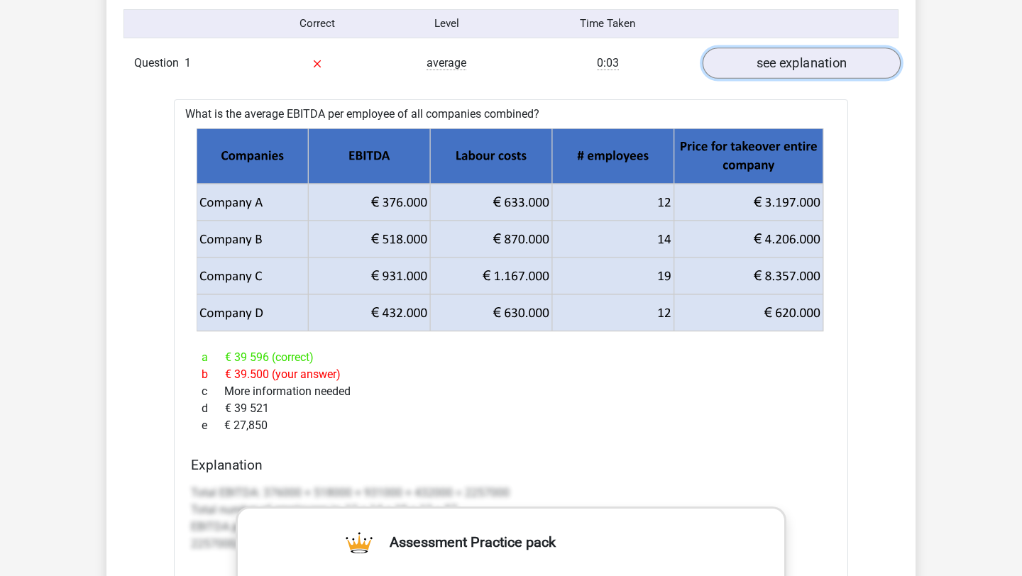
scroll to position [1149, 0]
